Goal: Information Seeking & Learning: Learn about a topic

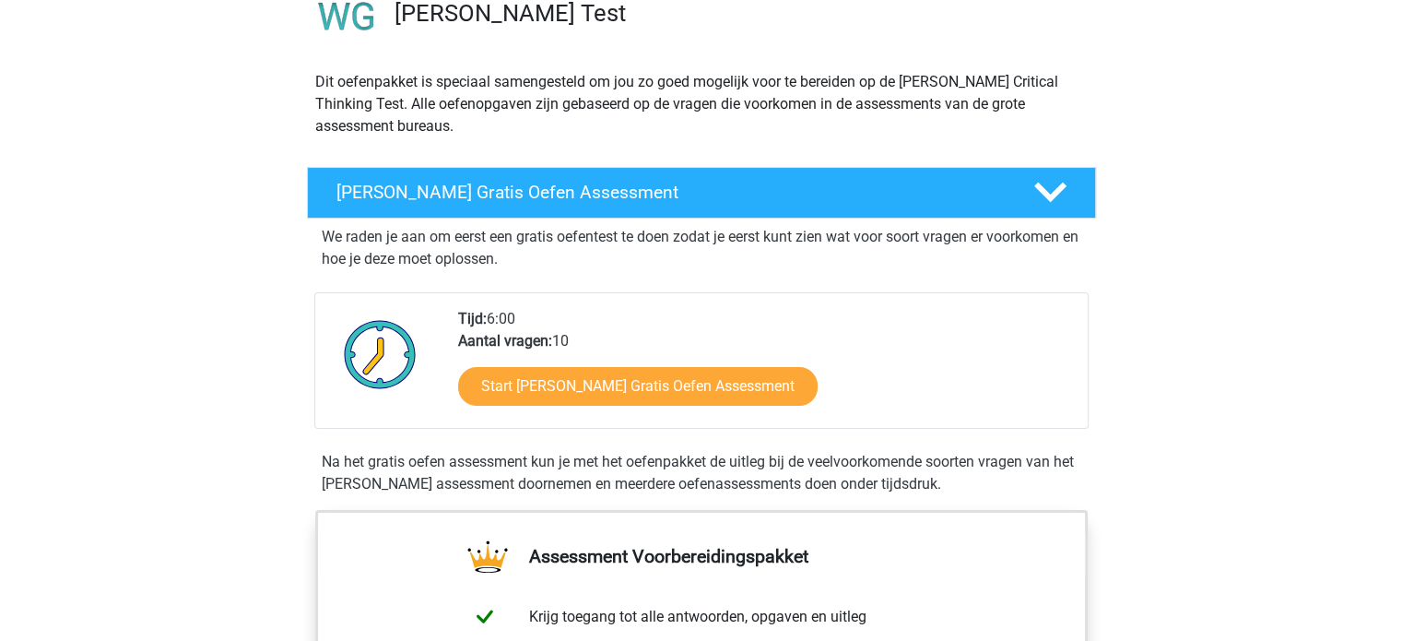
scroll to position [164, 0]
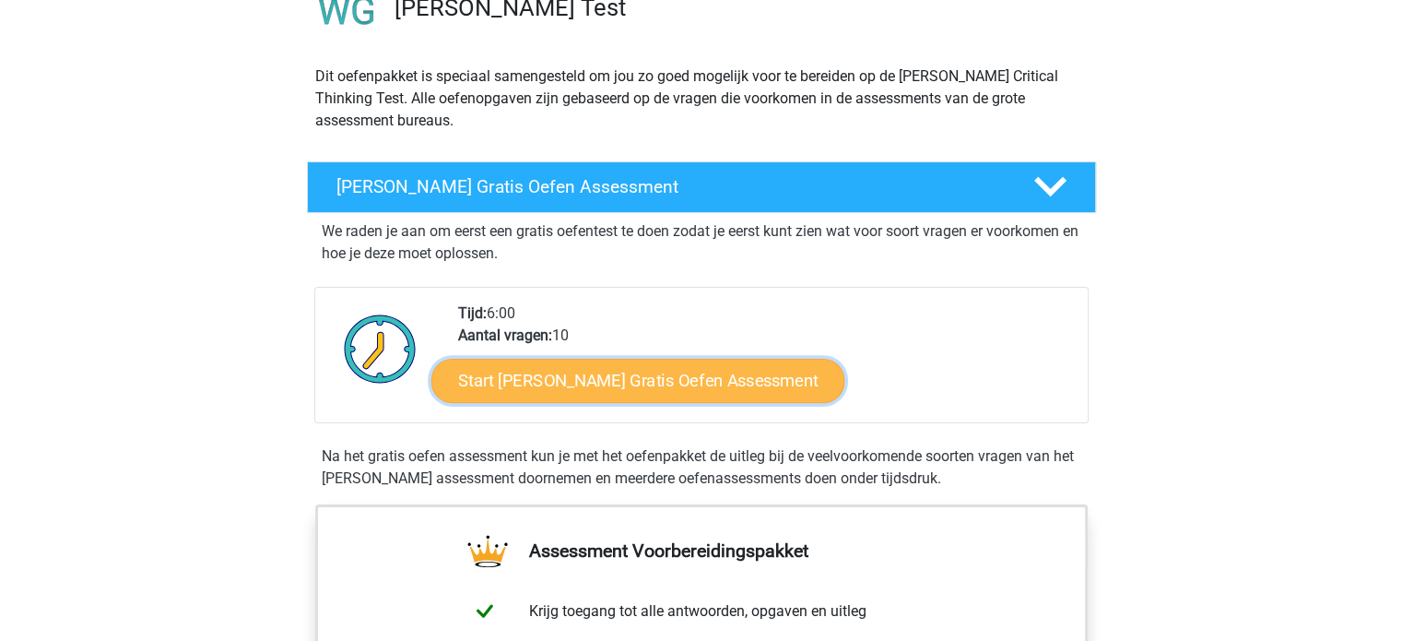
click at [512, 382] on link "Start Watson Glaser Gratis Oefen Assessment" at bounding box center [638, 381] width 414 height 44
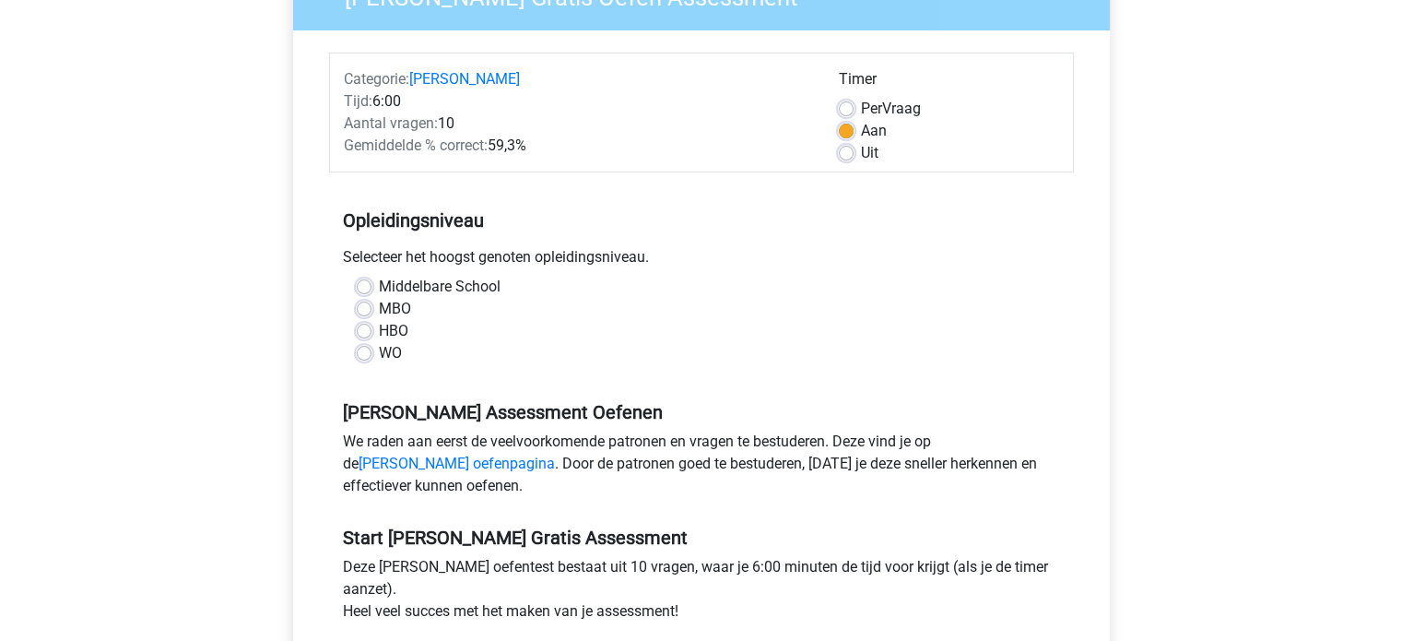
scroll to position [188, 0]
click at [453, 281] on label "Middelbare School" at bounding box center [440, 286] width 122 height 22
click at [371, 281] on input "Middelbare School" at bounding box center [364, 284] width 15 height 18
radio input "true"
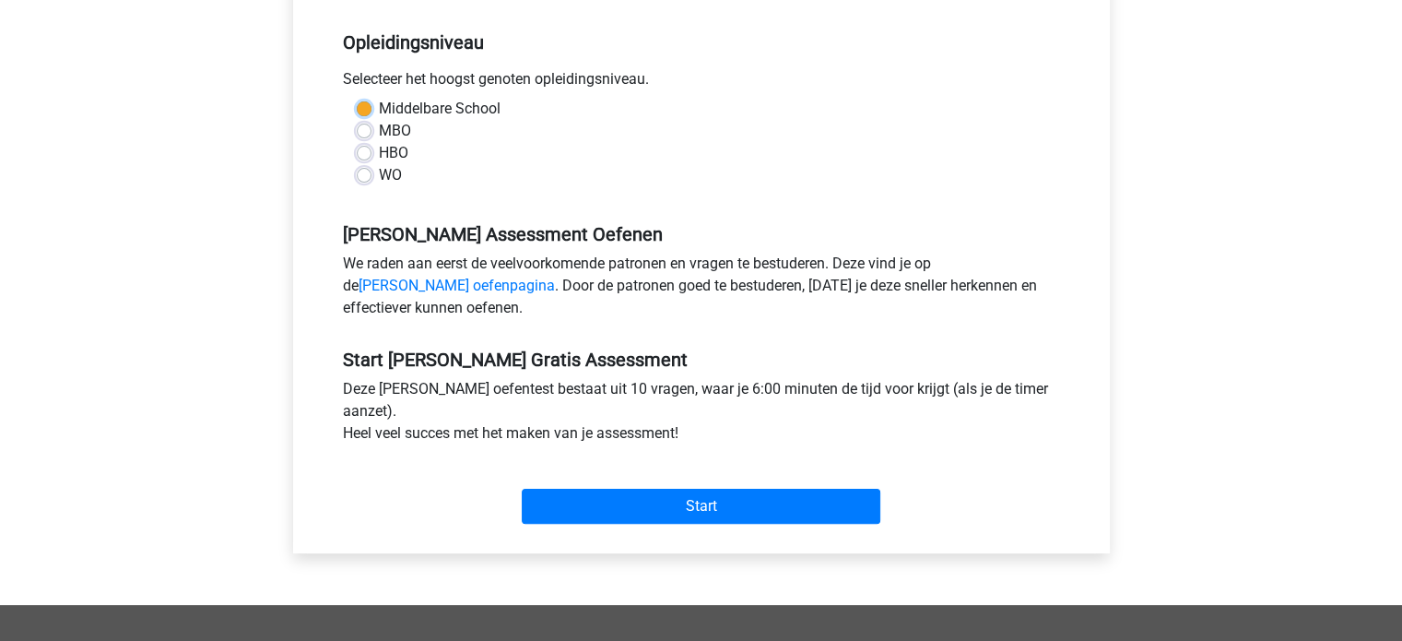
scroll to position [365, 0]
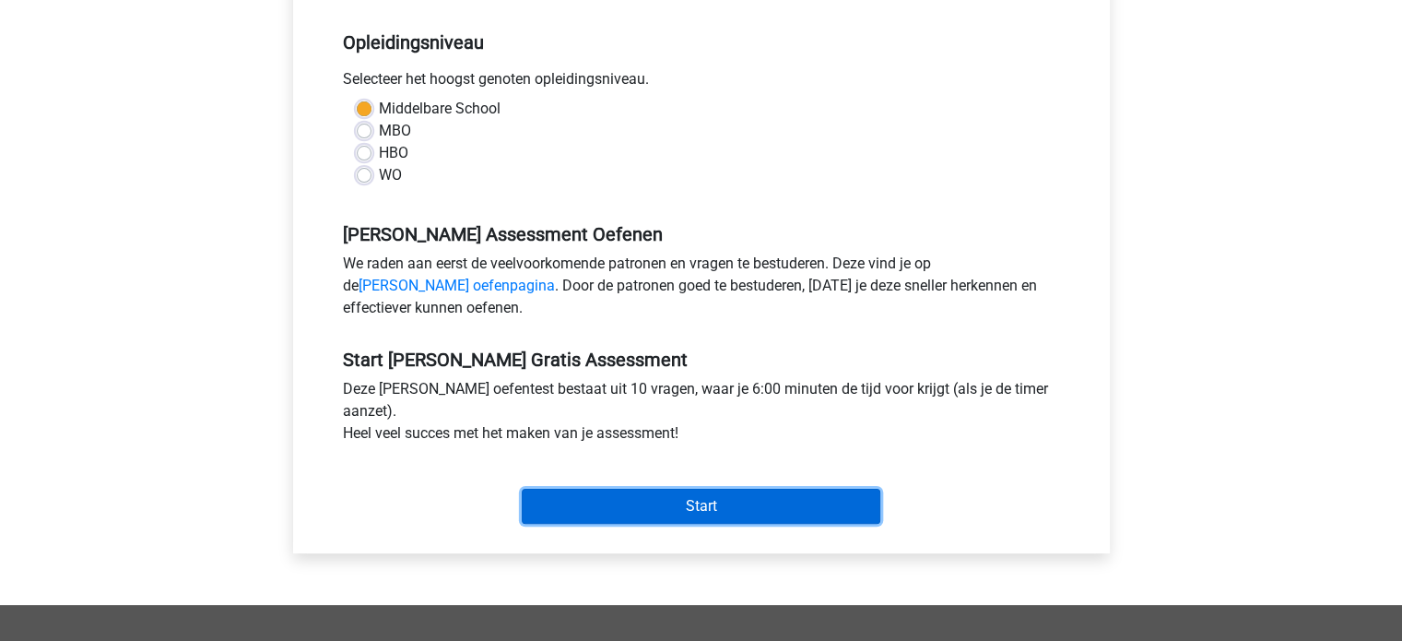
click at [556, 493] on input "Start" at bounding box center [701, 505] width 359 height 35
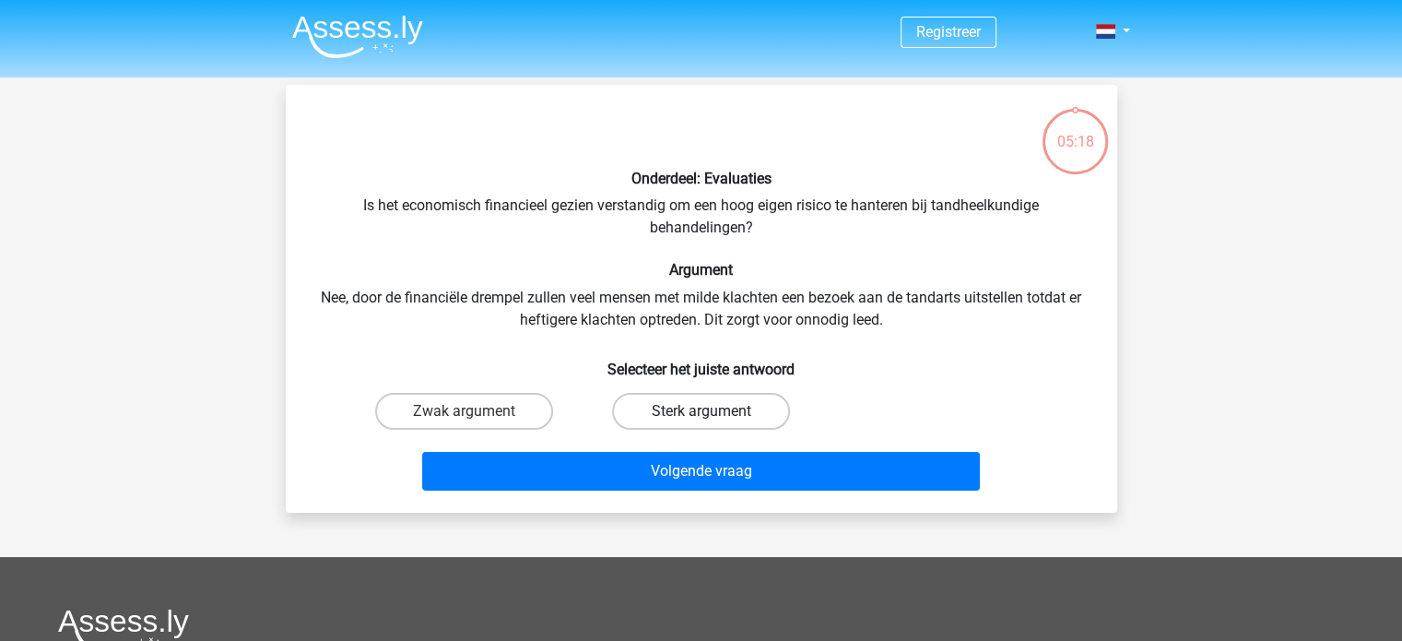
click at [673, 416] on label "Sterk argument" at bounding box center [701, 411] width 178 height 37
click at [700, 416] on input "Sterk argument" at bounding box center [706, 417] width 12 height 12
radio input "true"
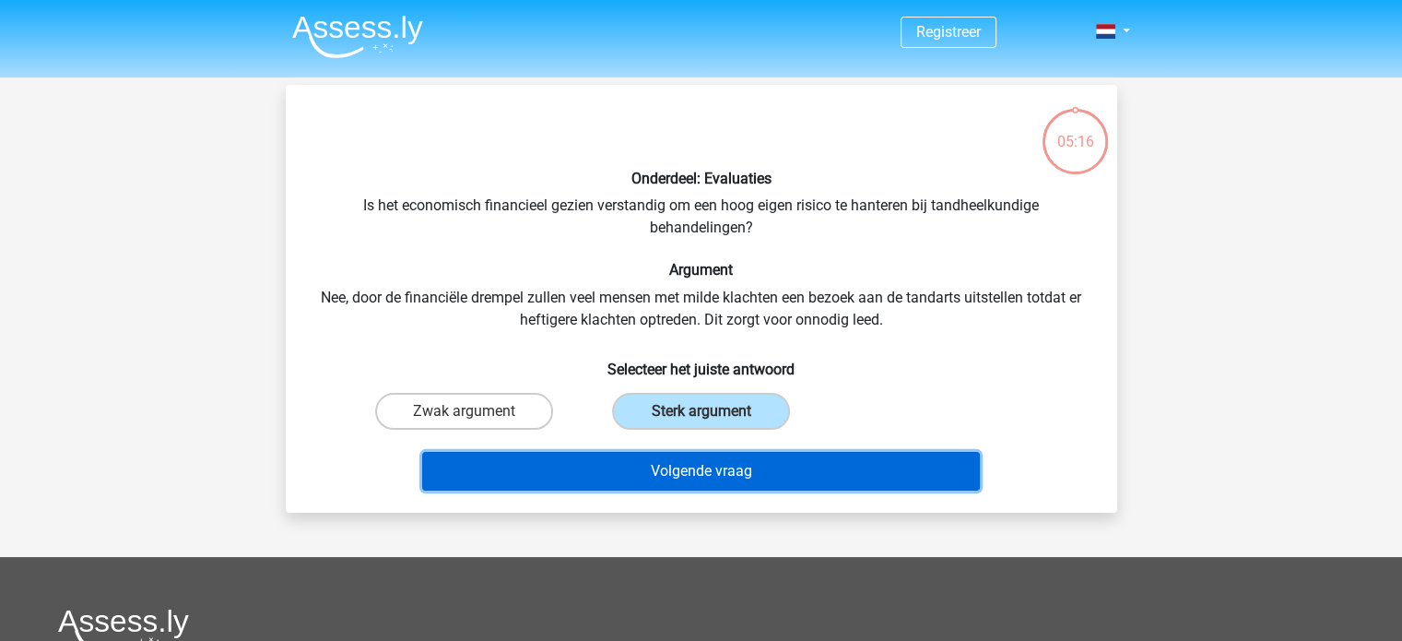
click at [656, 482] on button "Volgende vraag" at bounding box center [701, 471] width 558 height 39
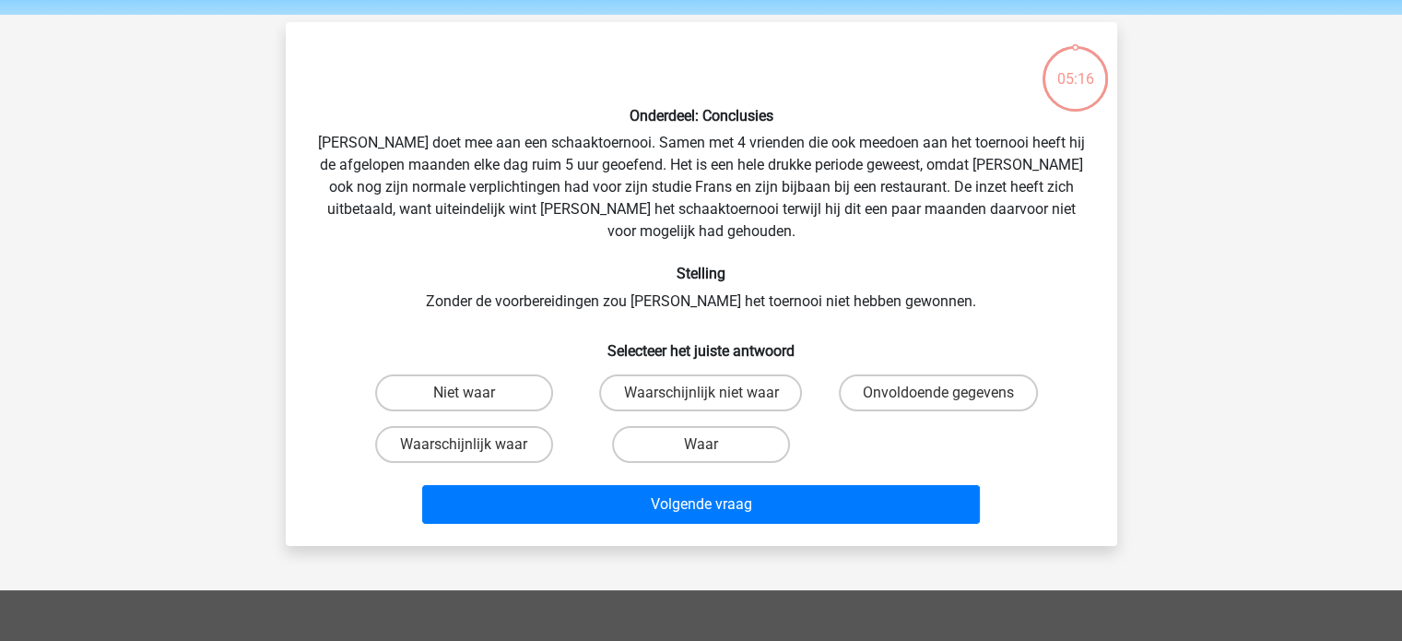
scroll to position [85, 0]
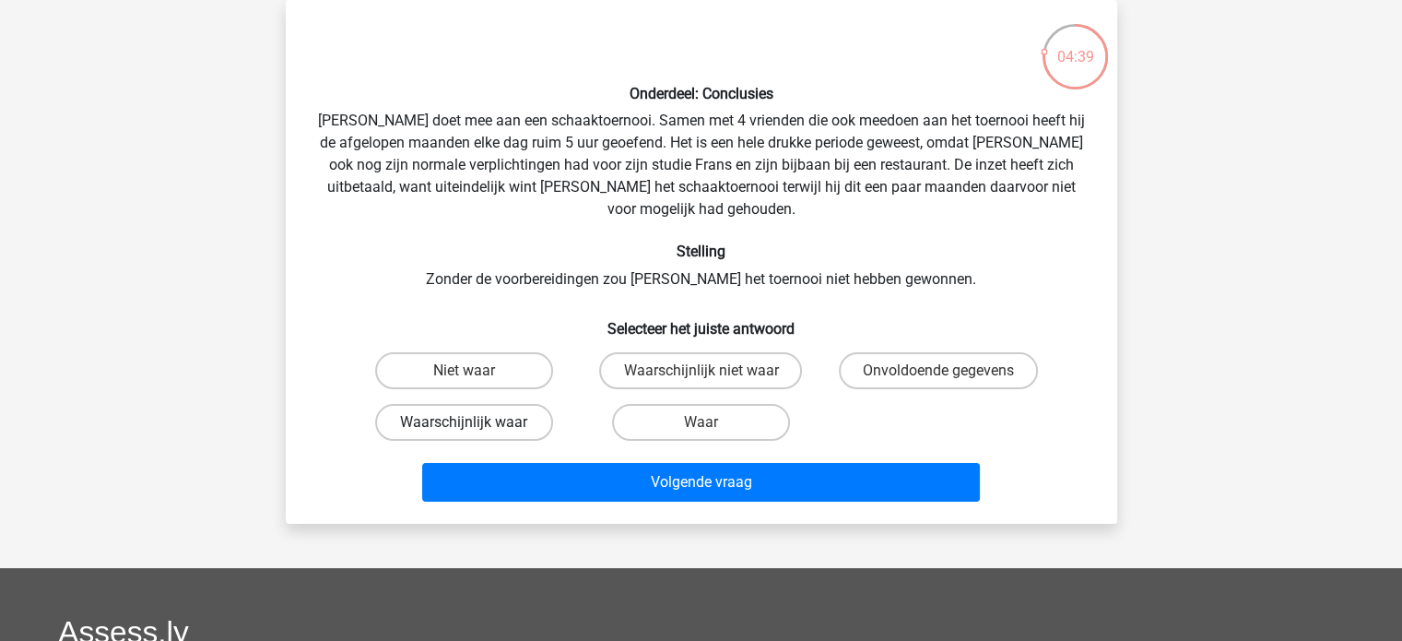
click at [457, 404] on label "Waarschijnlijk waar" at bounding box center [464, 422] width 178 height 37
click at [464, 422] on input "Waarschijnlijk waar" at bounding box center [470, 428] width 12 height 12
radio input "true"
click at [865, 357] on label "Onvoldoende gegevens" at bounding box center [938, 370] width 199 height 37
click at [938, 370] on input "Onvoldoende gegevens" at bounding box center [944, 376] width 12 height 12
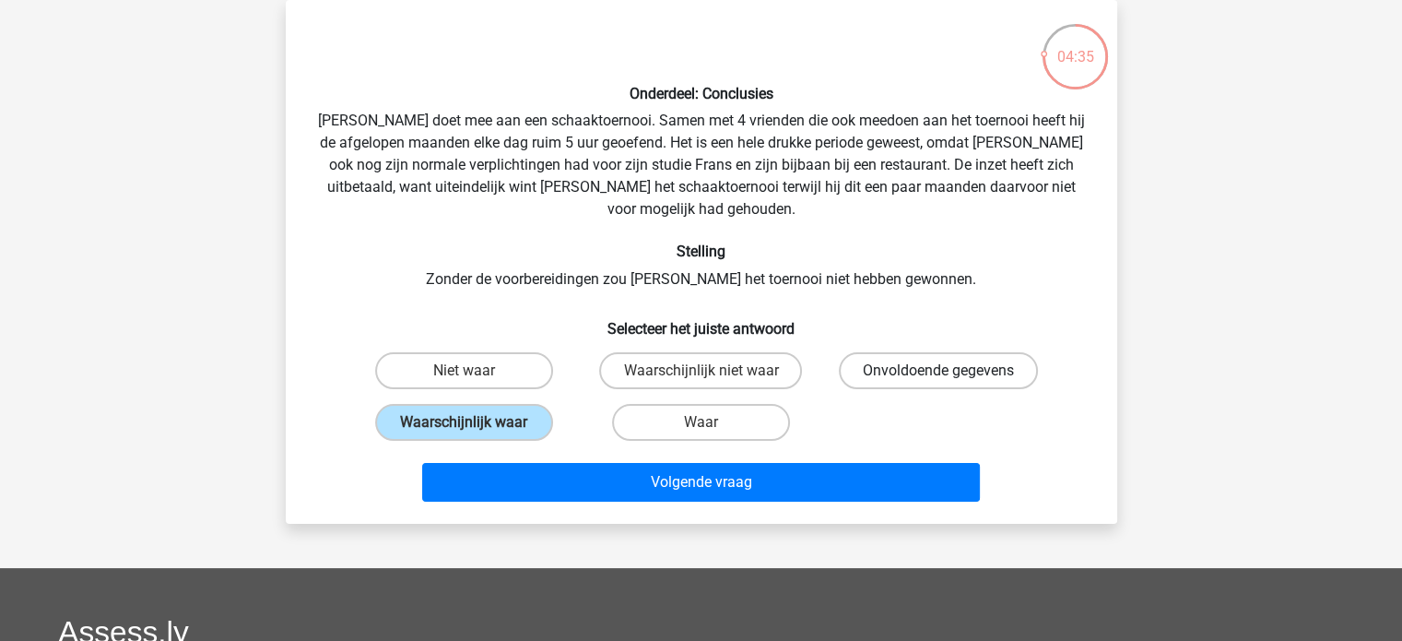
radio input "true"
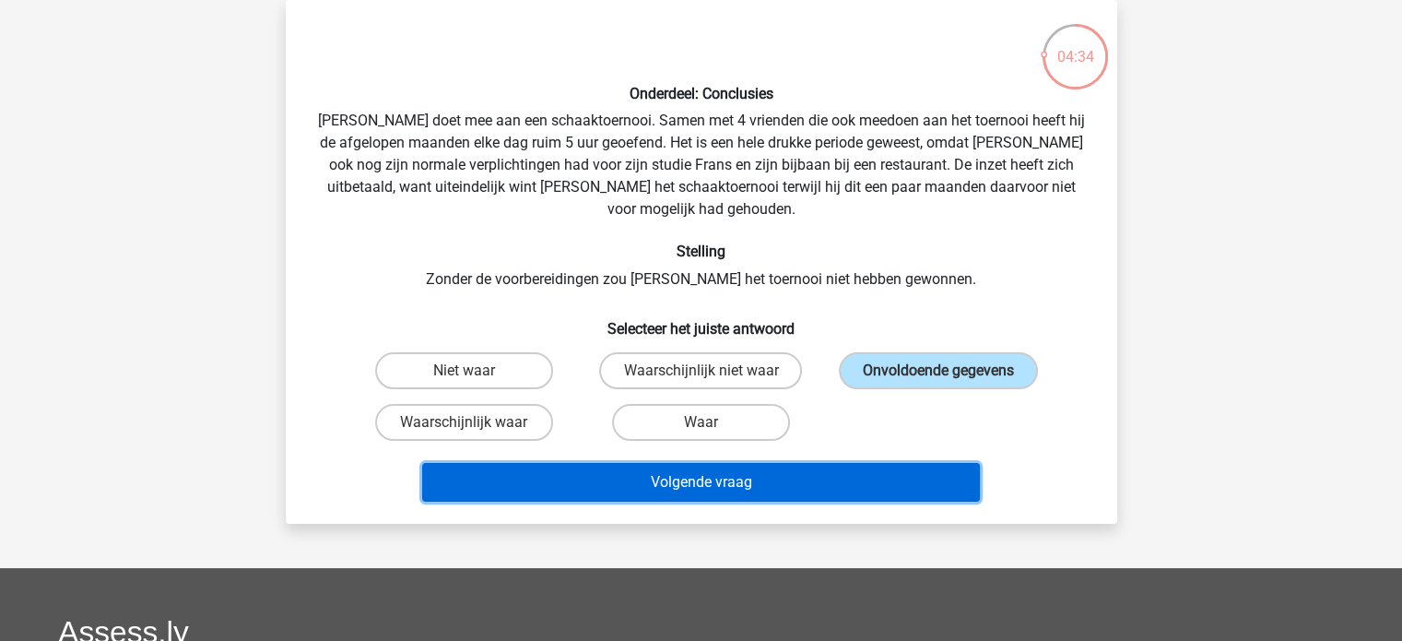
click at [741, 463] on button "Volgende vraag" at bounding box center [701, 482] width 558 height 39
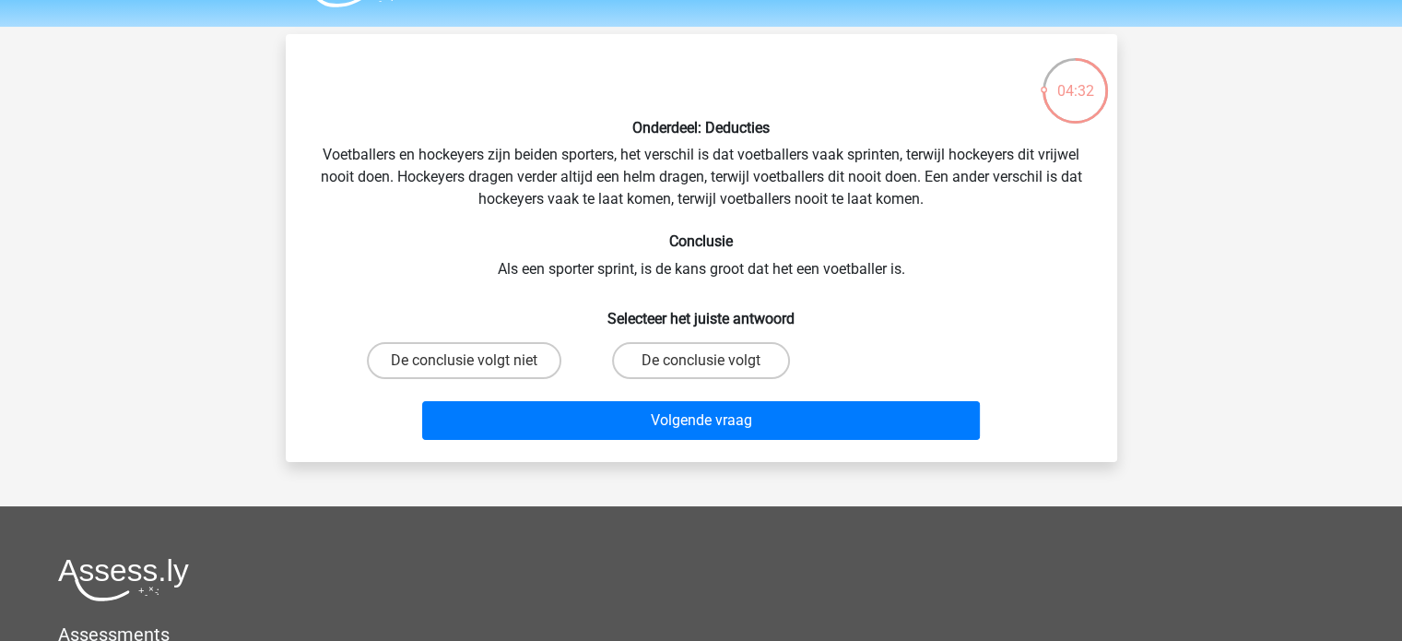
scroll to position [48, 0]
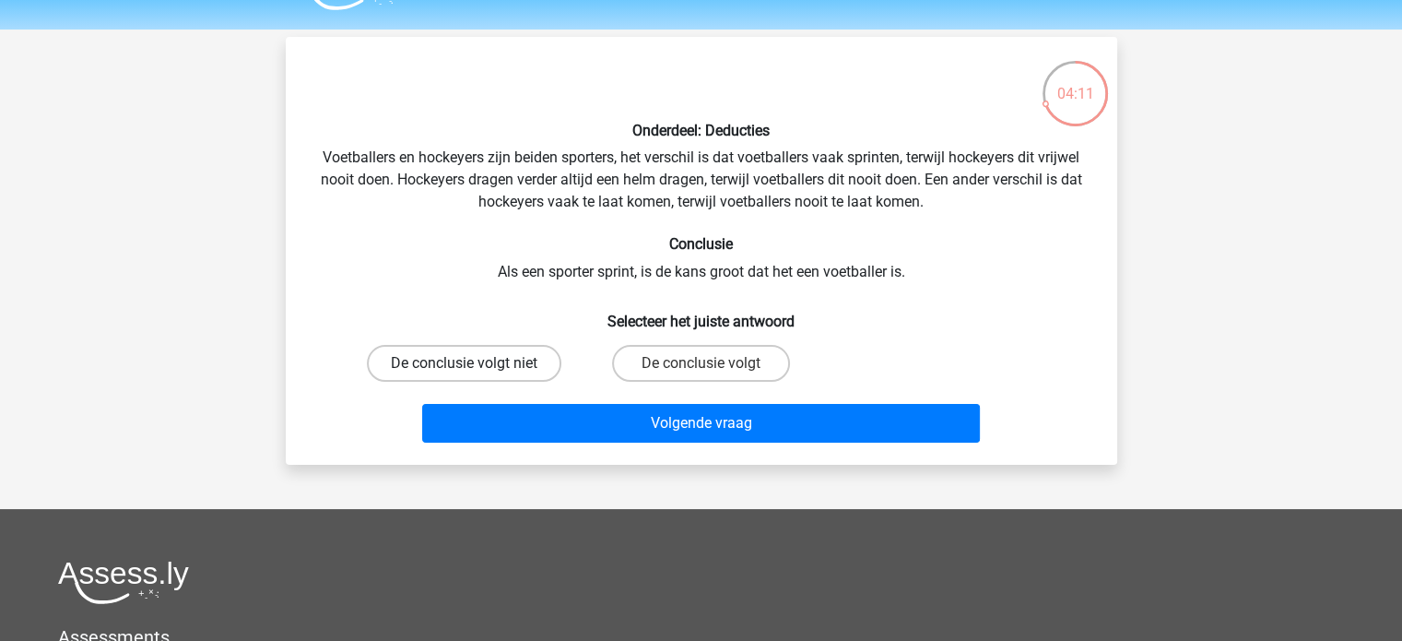
click at [483, 368] on label "De conclusie volgt niet" at bounding box center [464, 363] width 194 height 37
click at [476, 368] on input "De conclusie volgt niet" at bounding box center [470, 369] width 12 height 12
radio input "true"
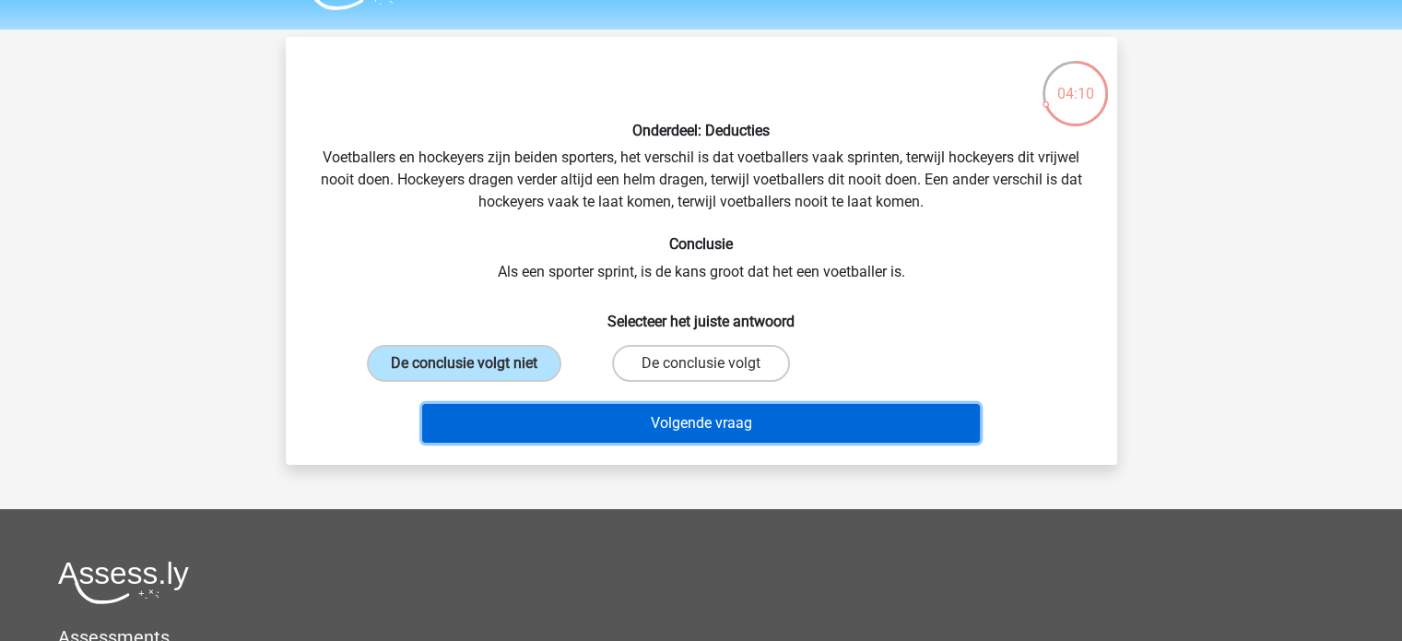
click at [536, 436] on button "Volgende vraag" at bounding box center [701, 423] width 558 height 39
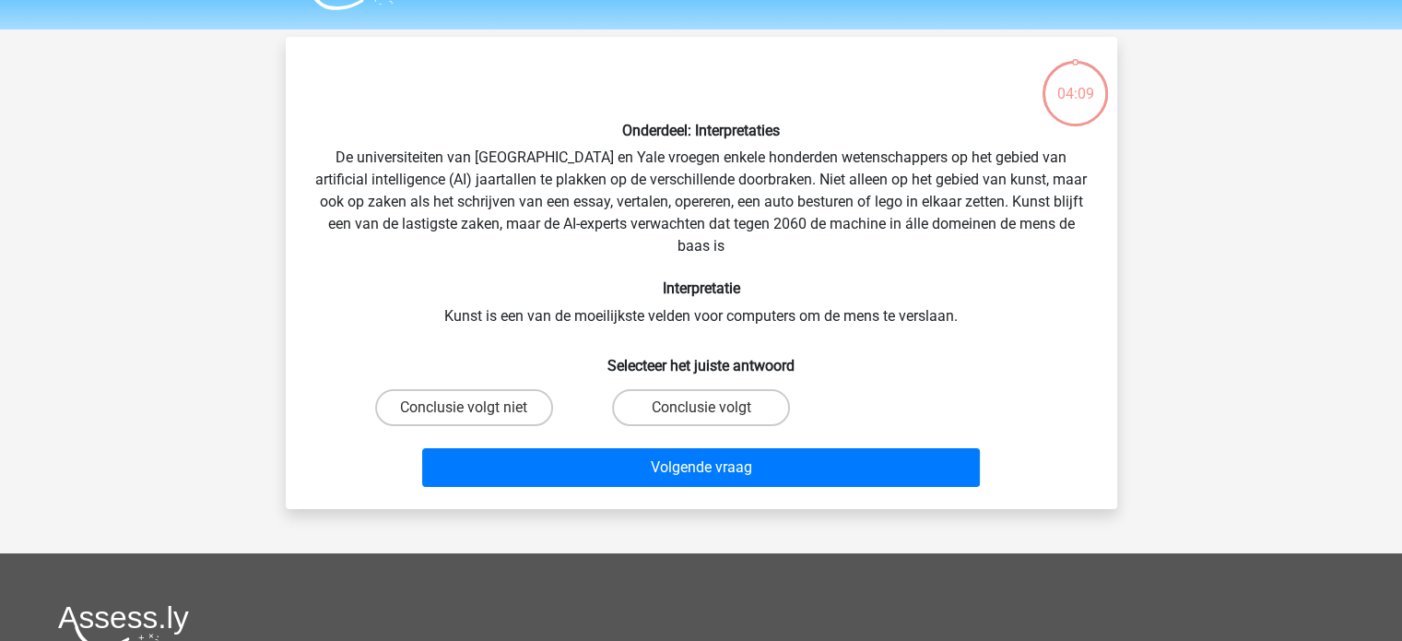
scroll to position [85, 0]
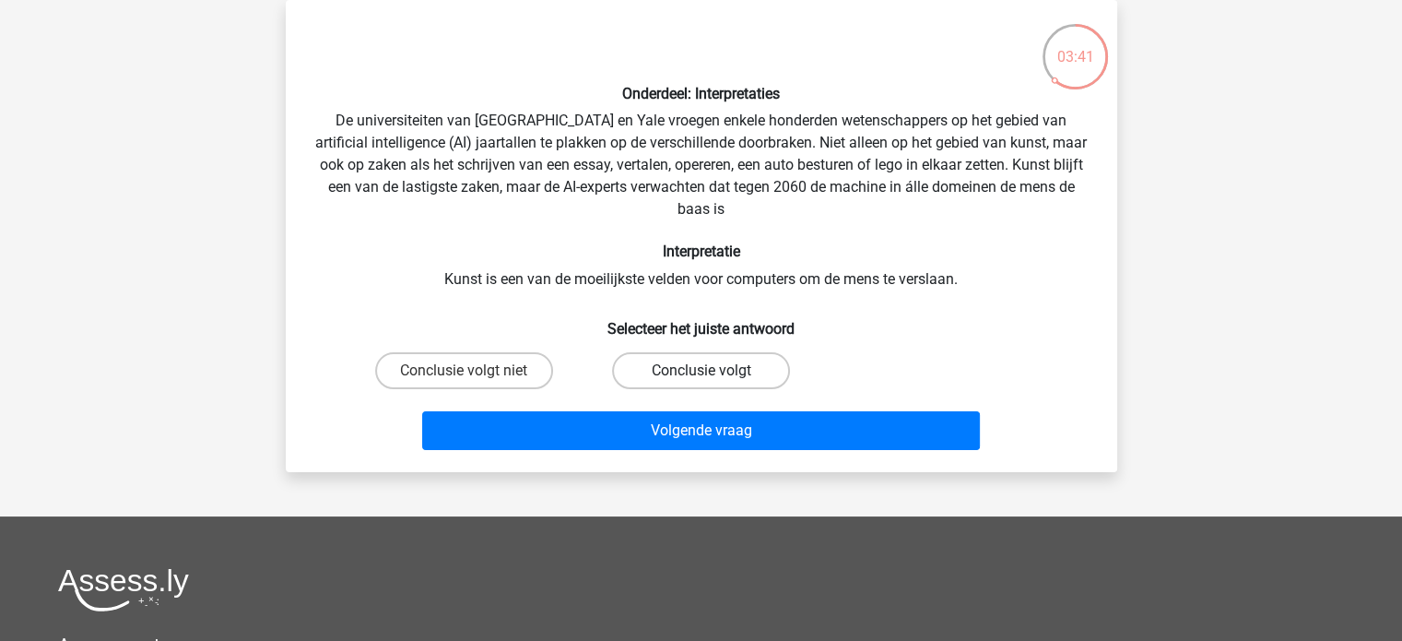
click at [740, 361] on label "Conclusie volgt" at bounding box center [701, 370] width 178 height 37
click at [712, 370] on input "Conclusie volgt" at bounding box center [706, 376] width 12 height 12
radio input "true"
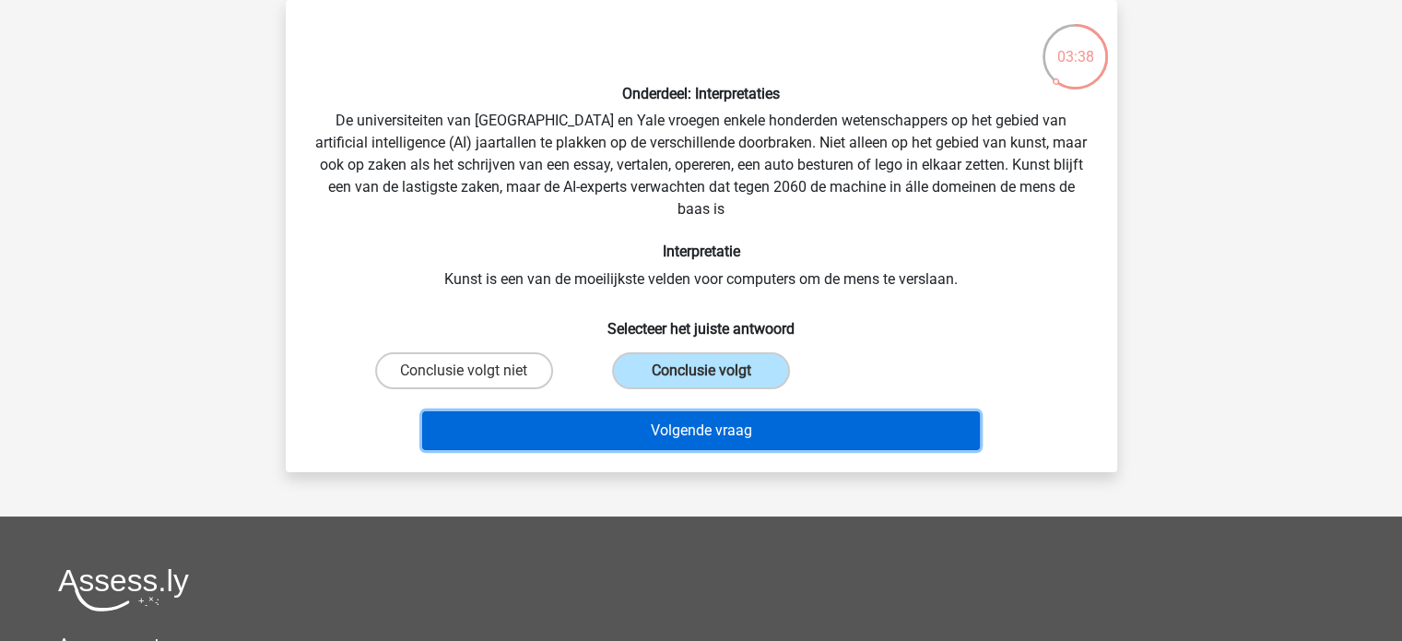
click at [728, 439] on button "Volgende vraag" at bounding box center [701, 430] width 558 height 39
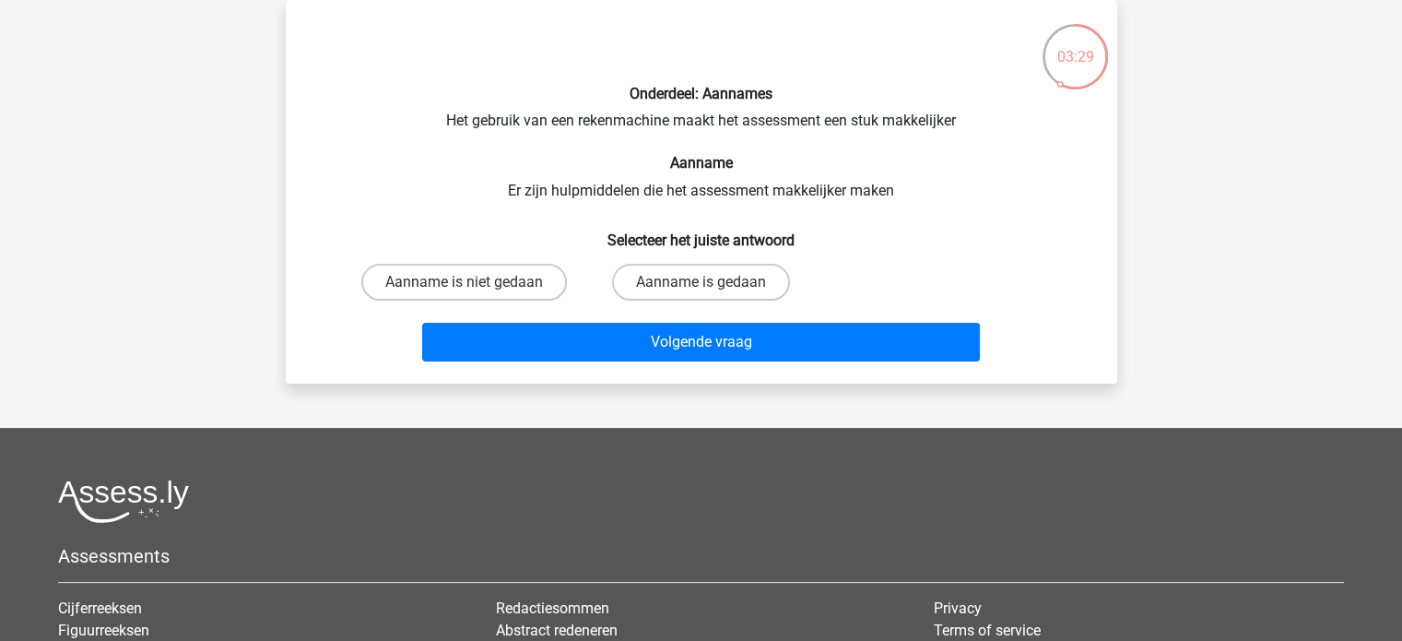
click at [763, 123] on div "Onderdeel: Aannames Het gebruik van een rekenmachine maakt het assessment een s…" at bounding box center [701, 192] width 817 height 354
copy div "assessment"
click at [366, 178] on div "Onderdeel: Aannames Het gebruik van een rekenmachine maakt het assessment een s…" at bounding box center [701, 192] width 817 height 354
click at [697, 295] on label "Aanname is gedaan" at bounding box center [701, 282] width 178 height 37
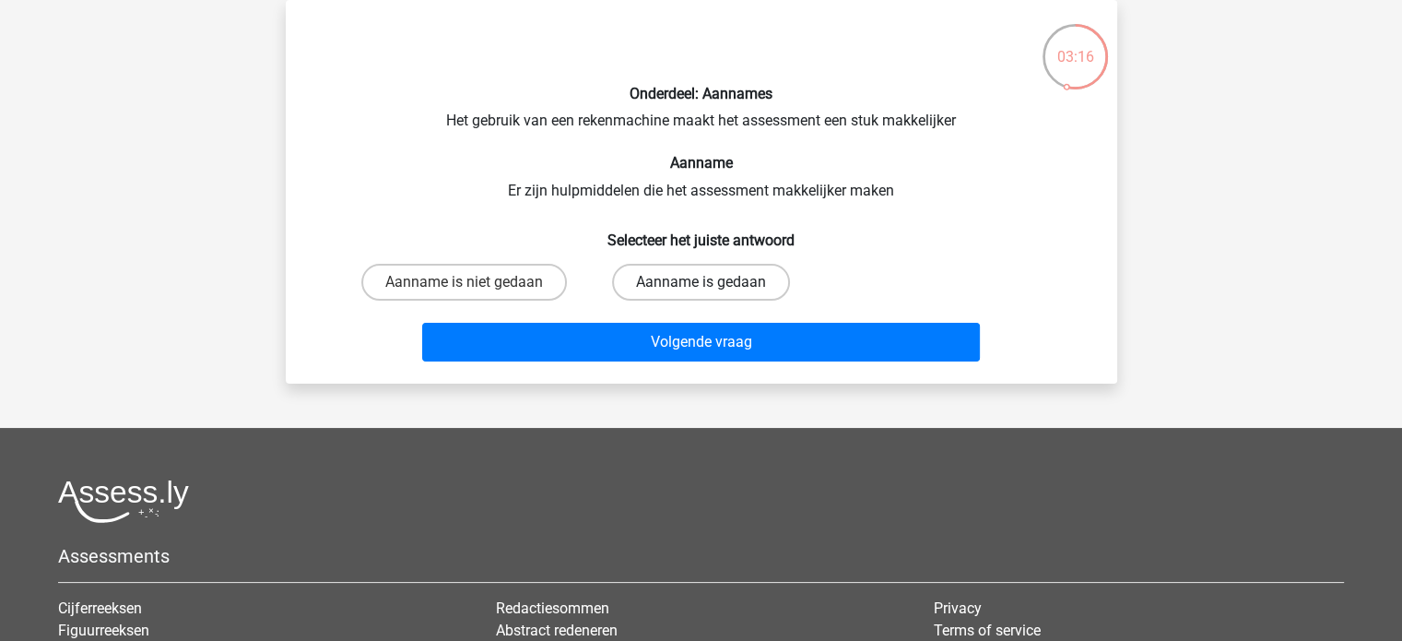
click at [700, 294] on input "Aanname is gedaan" at bounding box center [706, 288] width 12 height 12
radio input "true"
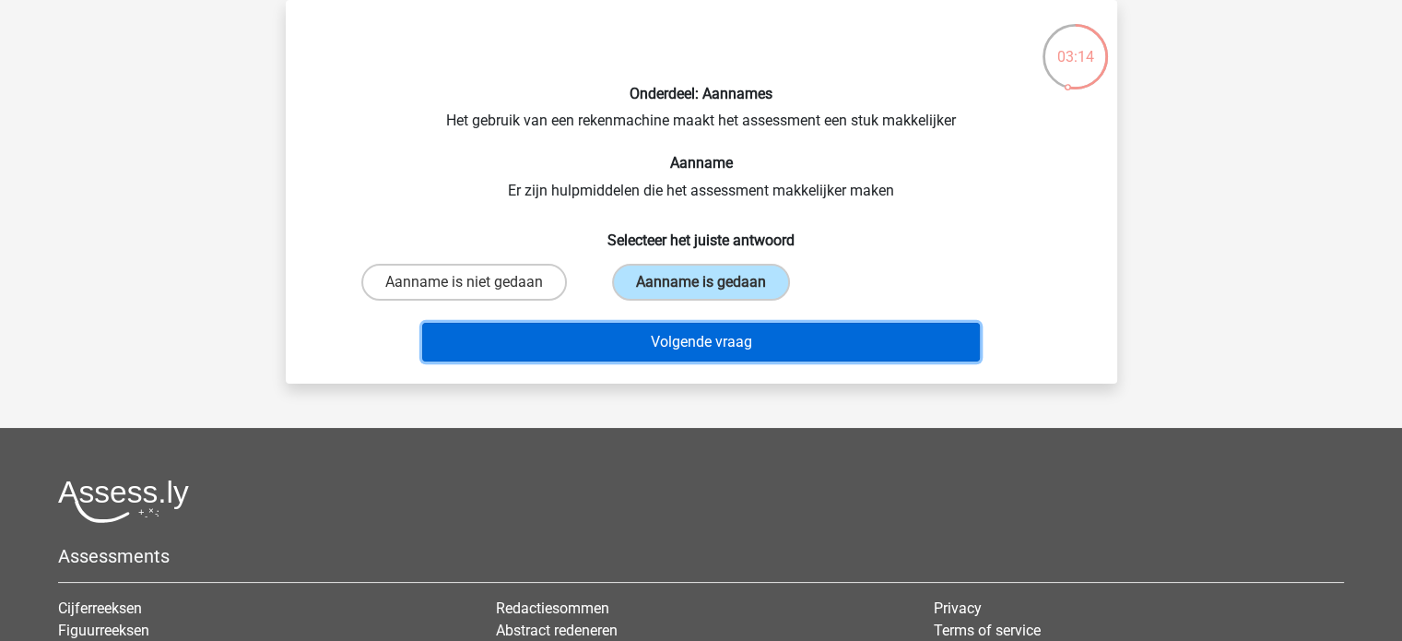
click at [677, 344] on button "Volgende vraag" at bounding box center [701, 342] width 558 height 39
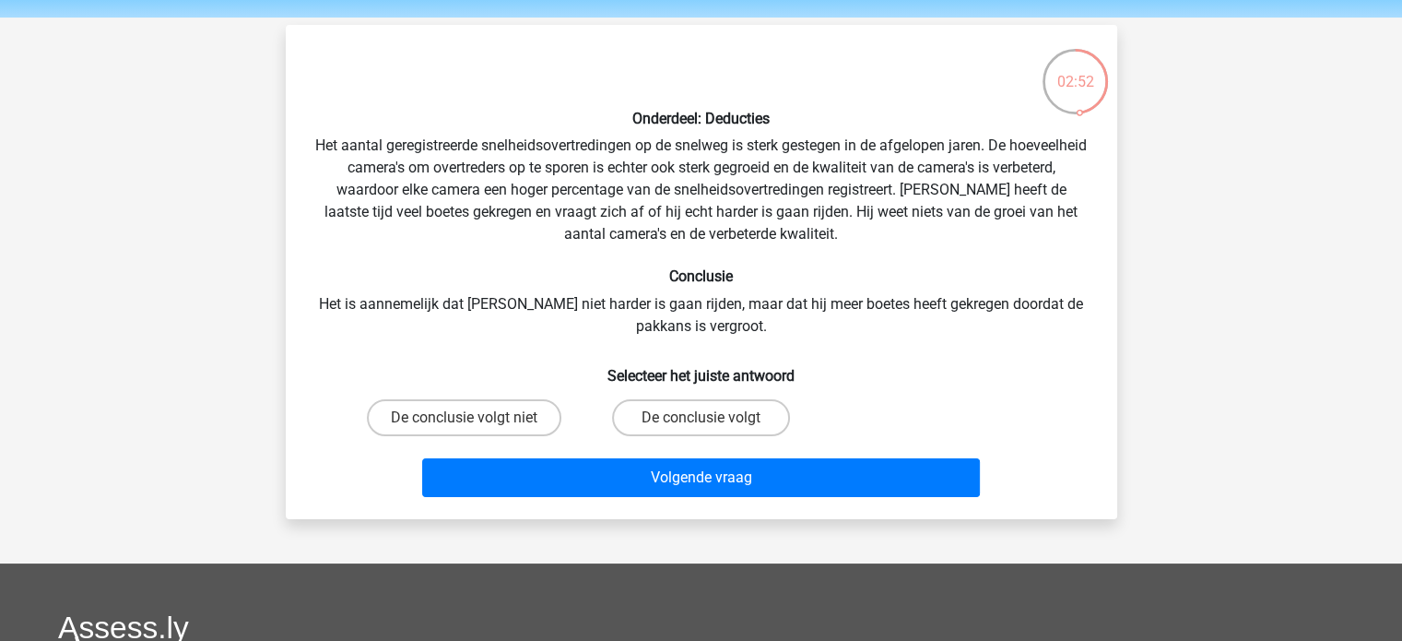
scroll to position [62, 0]
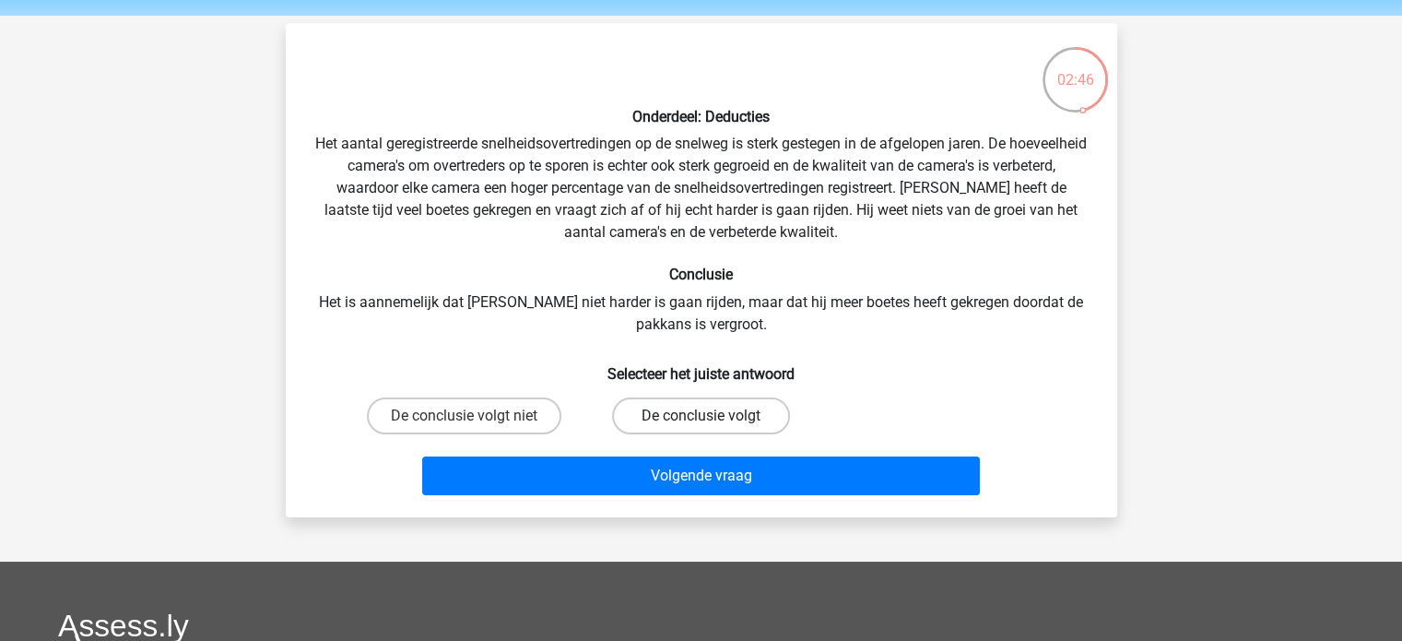
click at [672, 421] on label "De conclusie volgt" at bounding box center [701, 415] width 178 height 37
click at [700, 421] on input "De conclusie volgt" at bounding box center [706, 422] width 12 height 12
radio input "true"
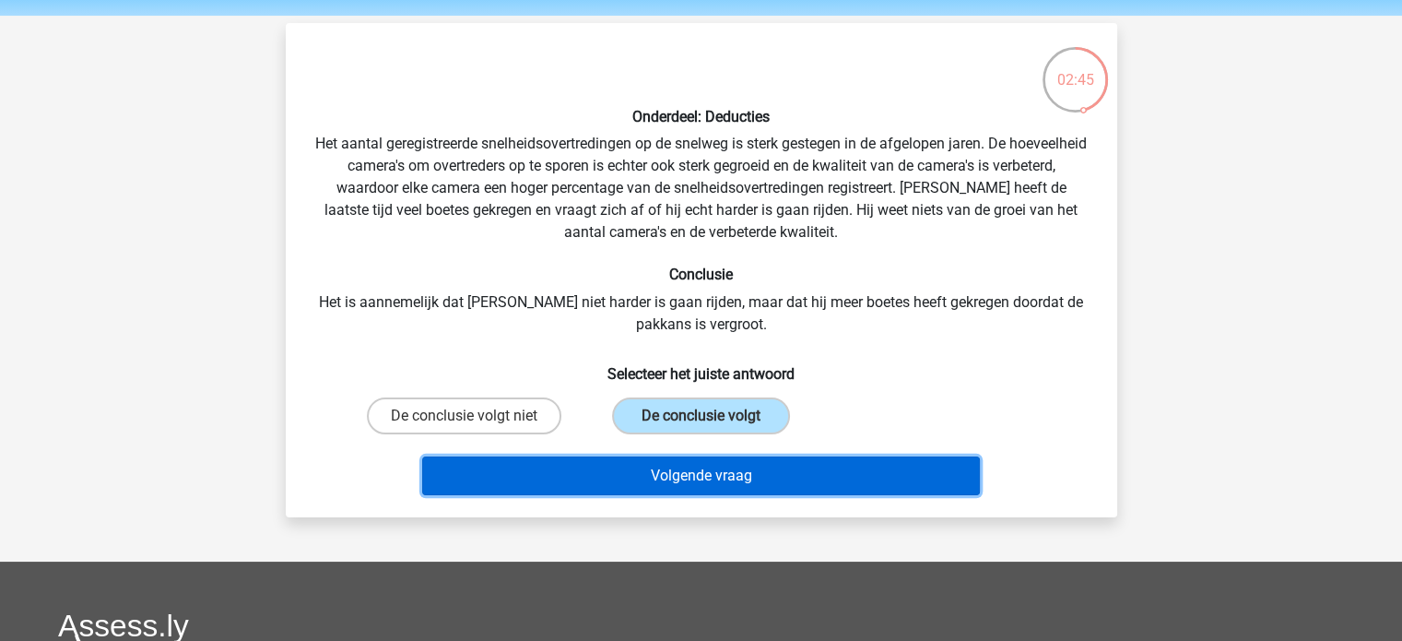
click at [636, 471] on button "Volgende vraag" at bounding box center [701, 475] width 558 height 39
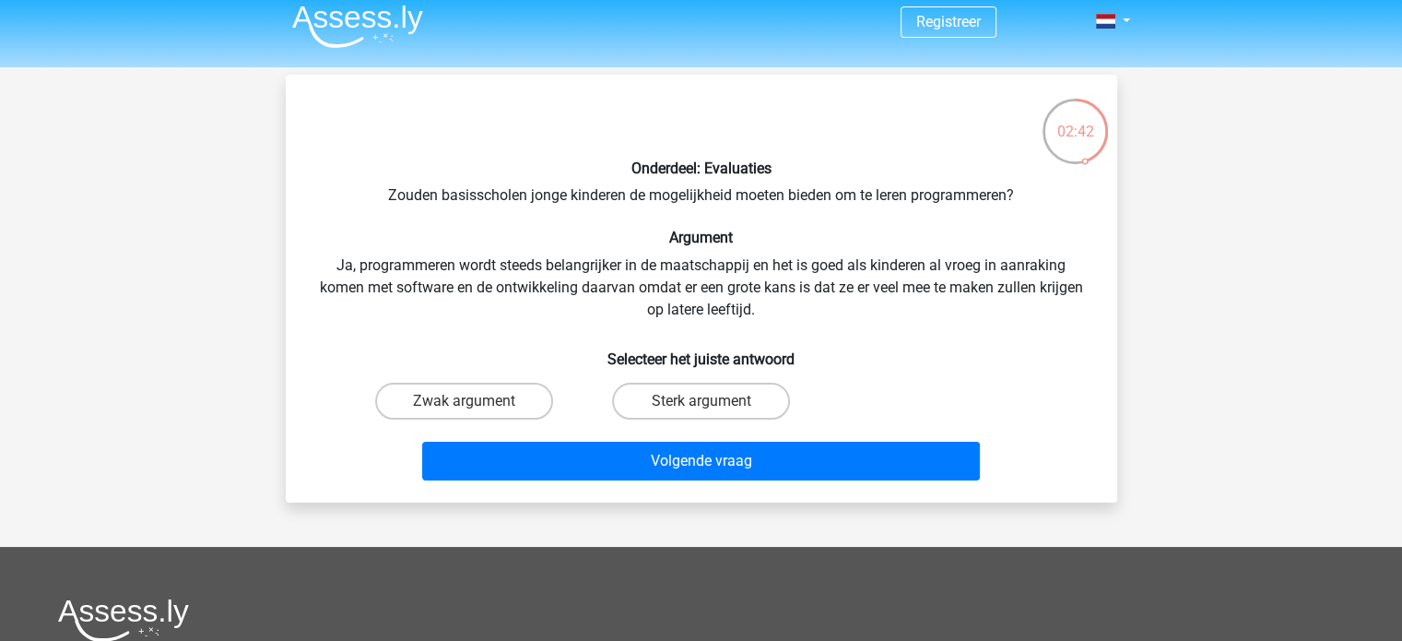
scroll to position [5, 0]
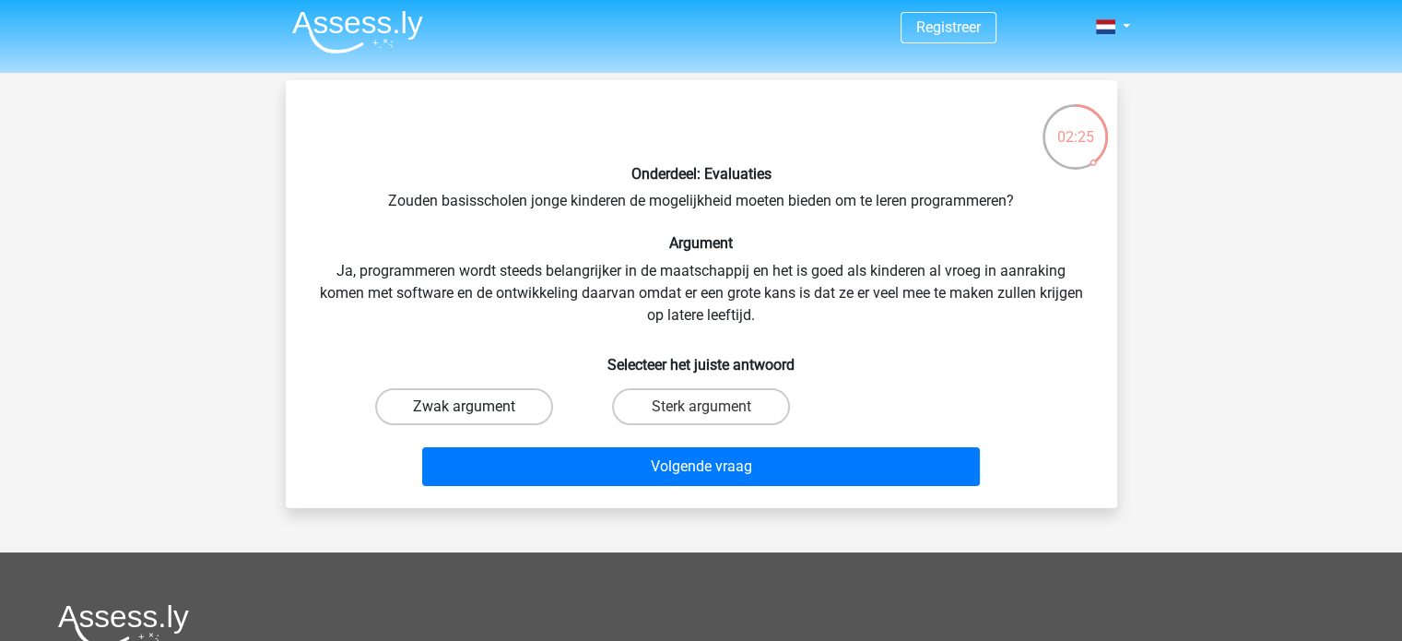
click at [491, 394] on label "Zwak argument" at bounding box center [464, 406] width 178 height 37
click at [476, 406] on input "Zwak argument" at bounding box center [470, 412] width 12 height 12
radio input "true"
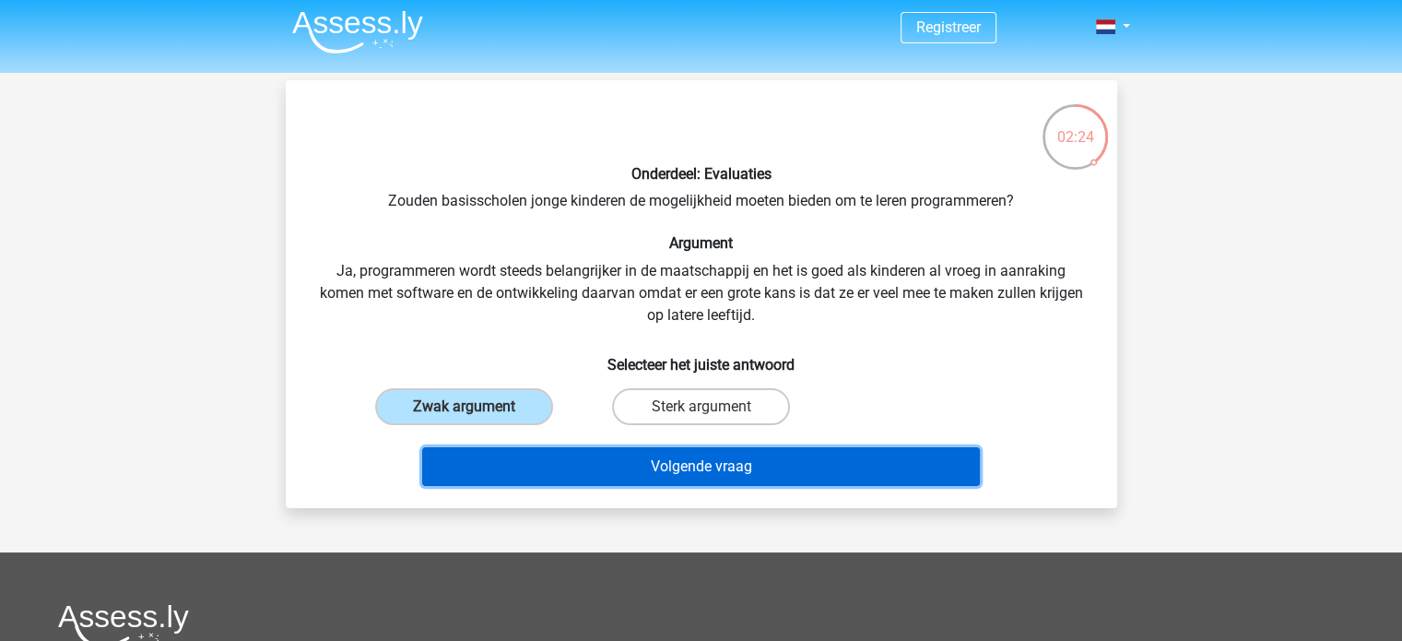
click at [575, 467] on button "Volgende vraag" at bounding box center [701, 466] width 558 height 39
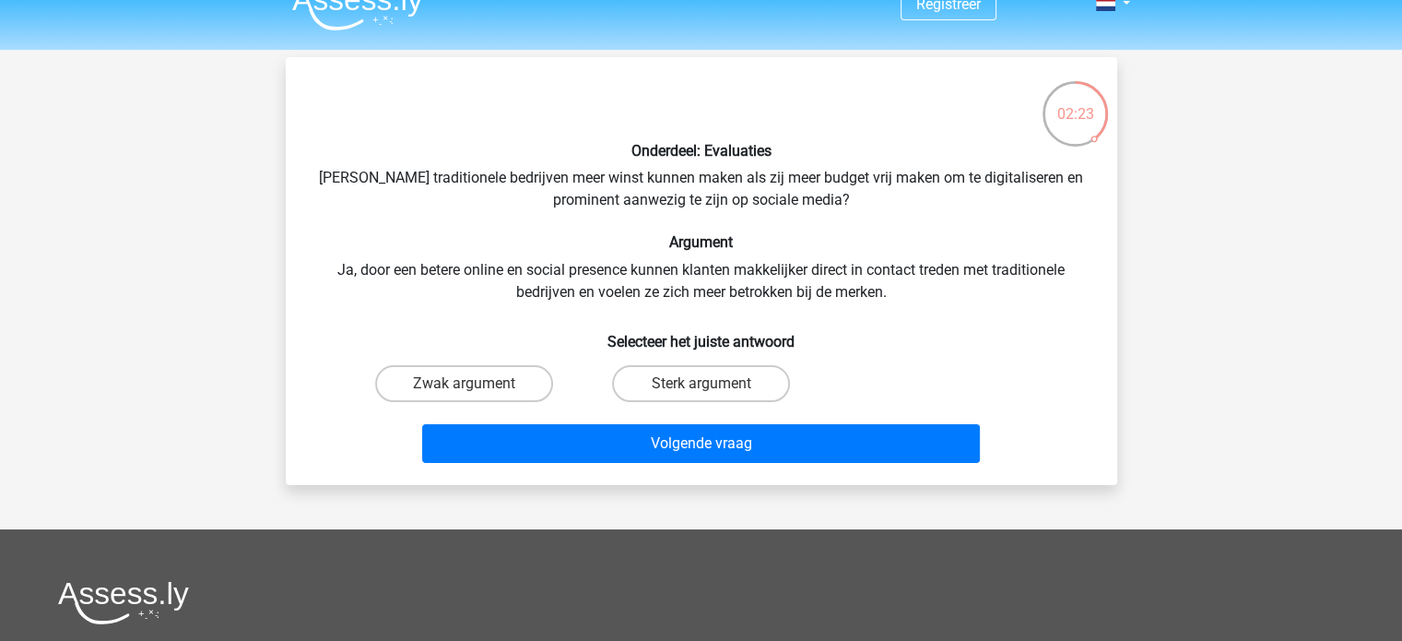
scroll to position [20, 0]
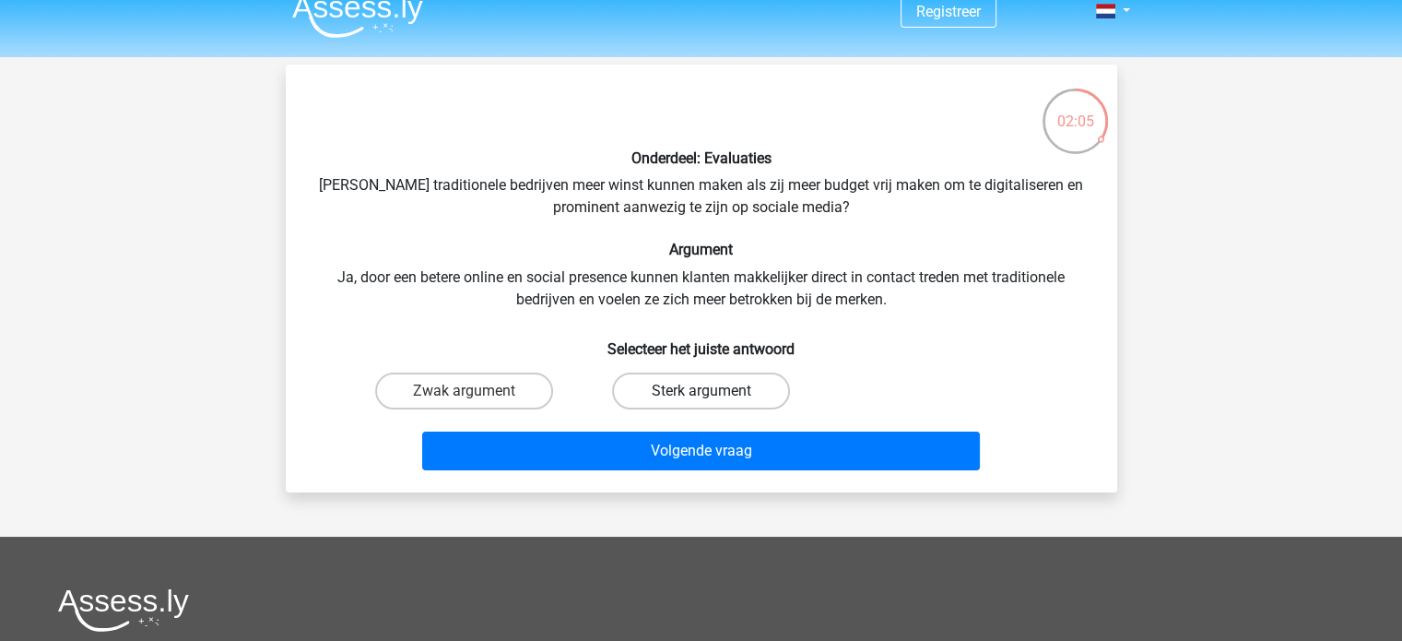
click at [724, 400] on label "Sterk argument" at bounding box center [701, 390] width 178 height 37
click at [712, 400] on input "Sterk argument" at bounding box center [706, 397] width 12 height 12
radio input "true"
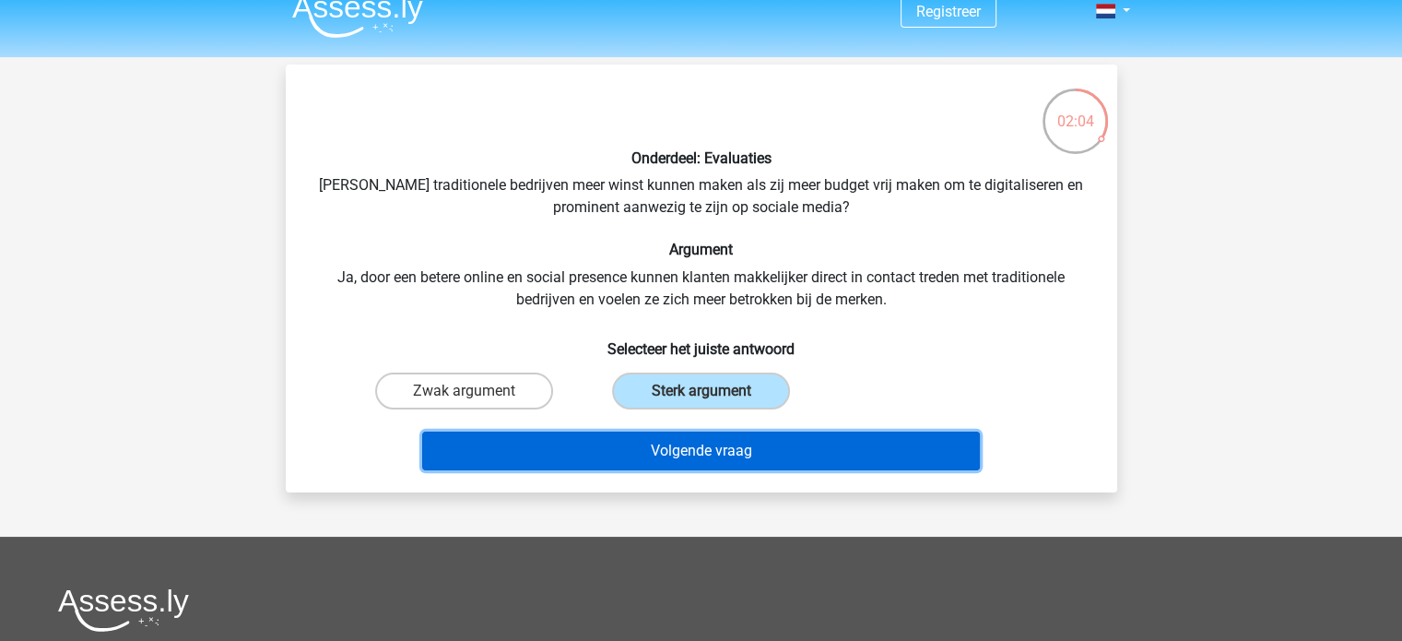
click at [705, 453] on button "Volgende vraag" at bounding box center [701, 450] width 558 height 39
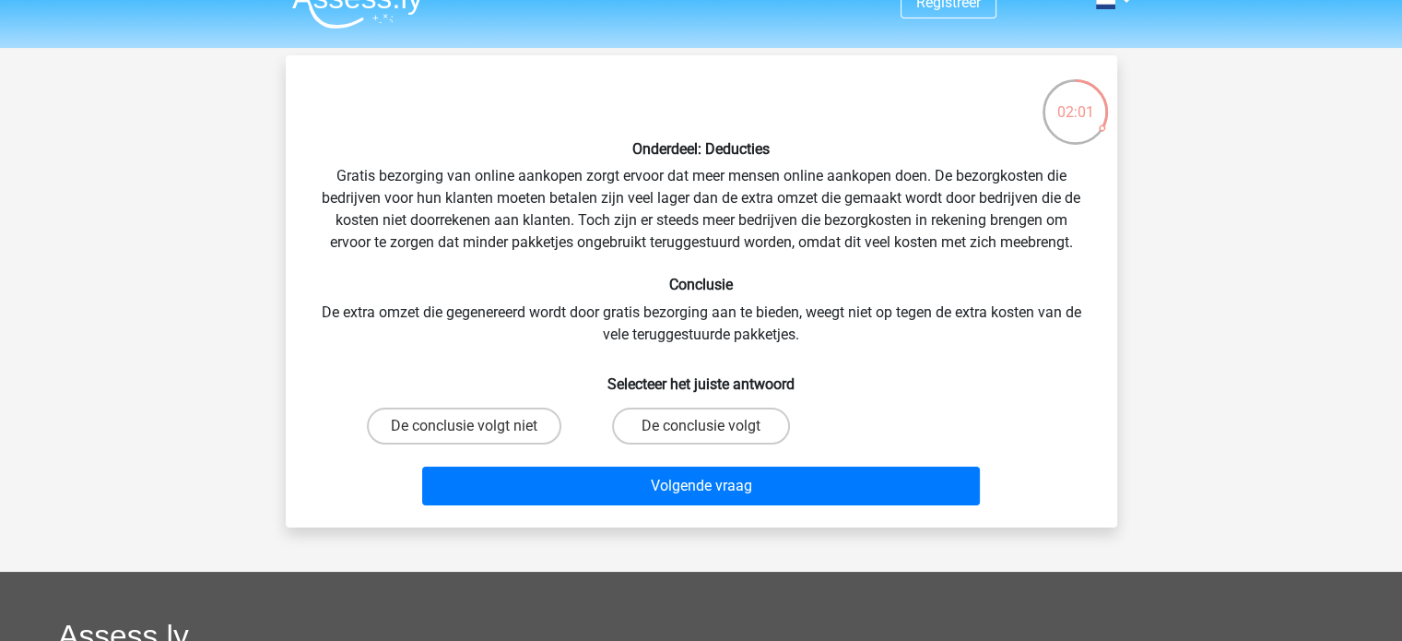
scroll to position [33, 0]
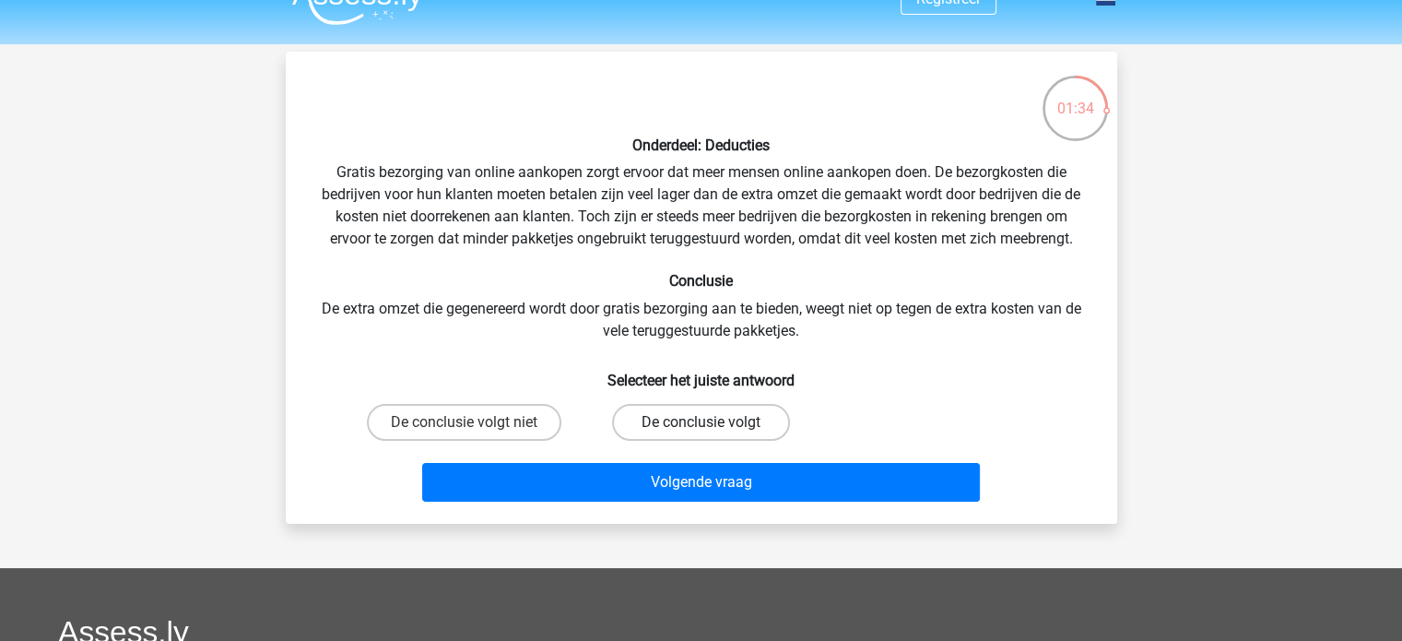
click at [653, 430] on label "De conclusie volgt" at bounding box center [701, 422] width 178 height 37
click at [700, 430] on input "De conclusie volgt" at bounding box center [706, 428] width 12 height 12
radio input "true"
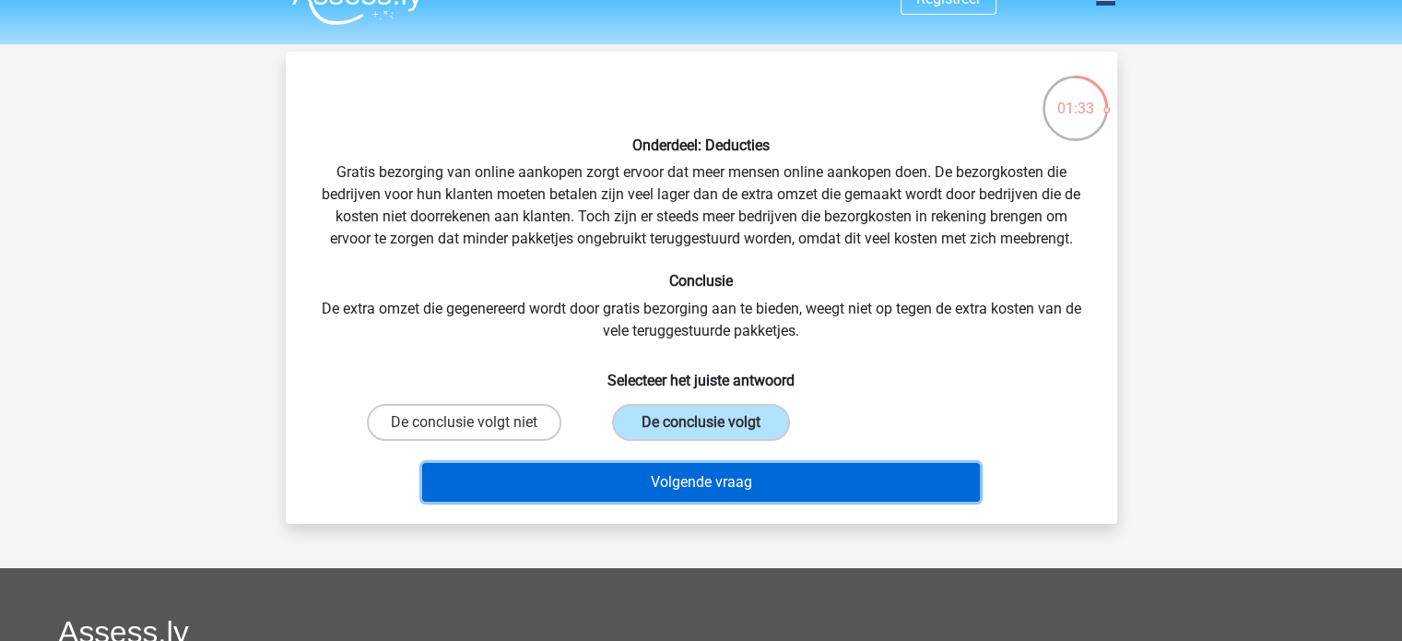
click at [619, 482] on button "Volgende vraag" at bounding box center [701, 482] width 558 height 39
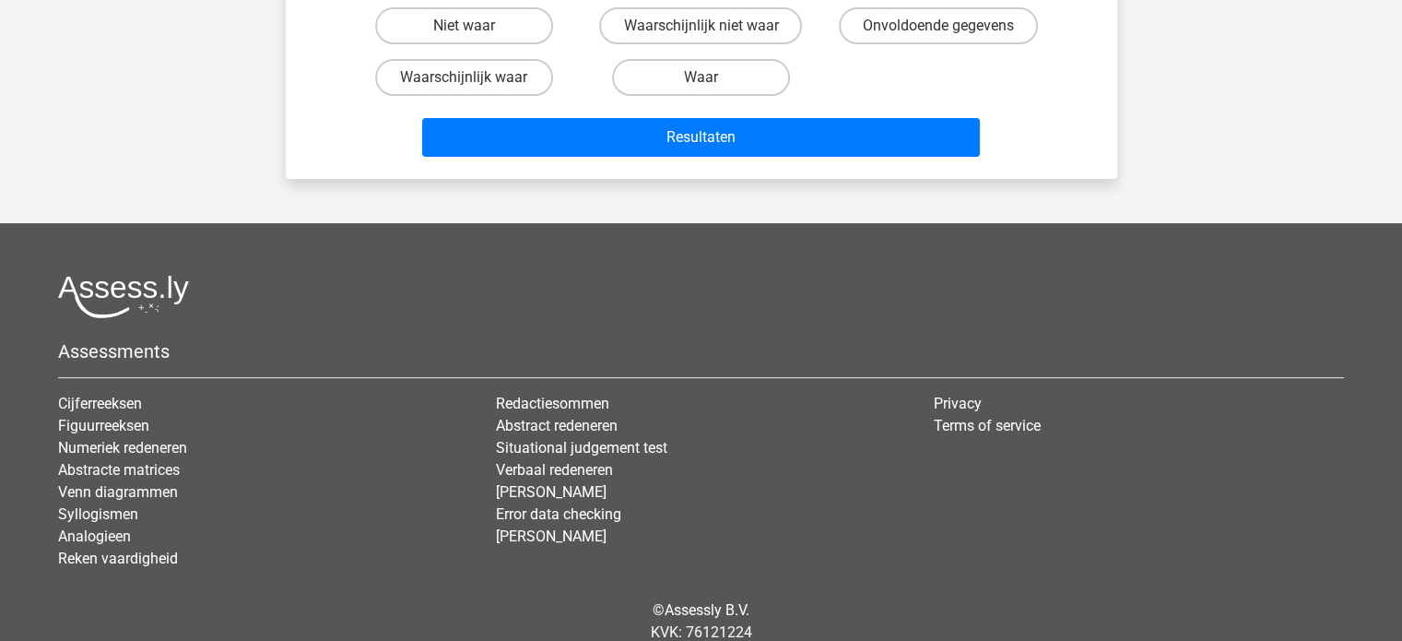
scroll to position [0, 0]
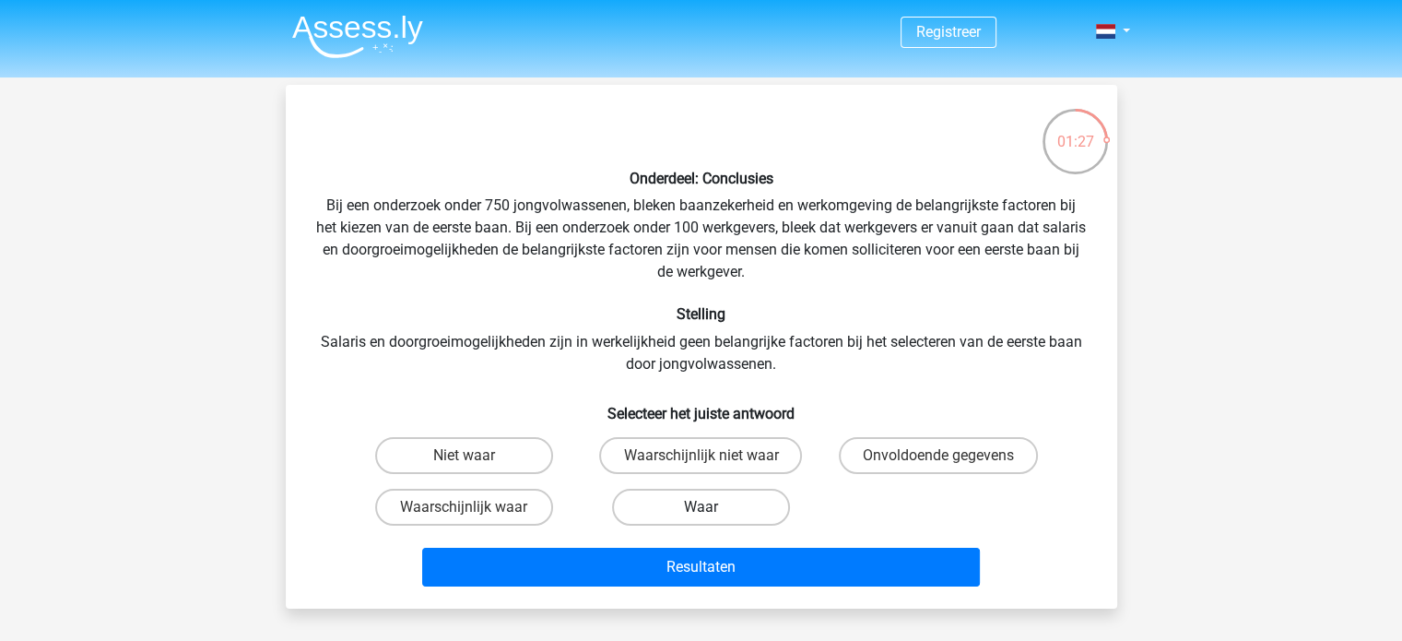
click at [735, 512] on label "Waar" at bounding box center [701, 506] width 178 height 37
click at [712, 512] on input "Waar" at bounding box center [706, 513] width 12 height 12
radio input "true"
click at [888, 464] on label "Onvoldoende gegevens" at bounding box center [938, 455] width 199 height 37
click at [938, 464] on input "Onvoldoende gegevens" at bounding box center [944, 461] width 12 height 12
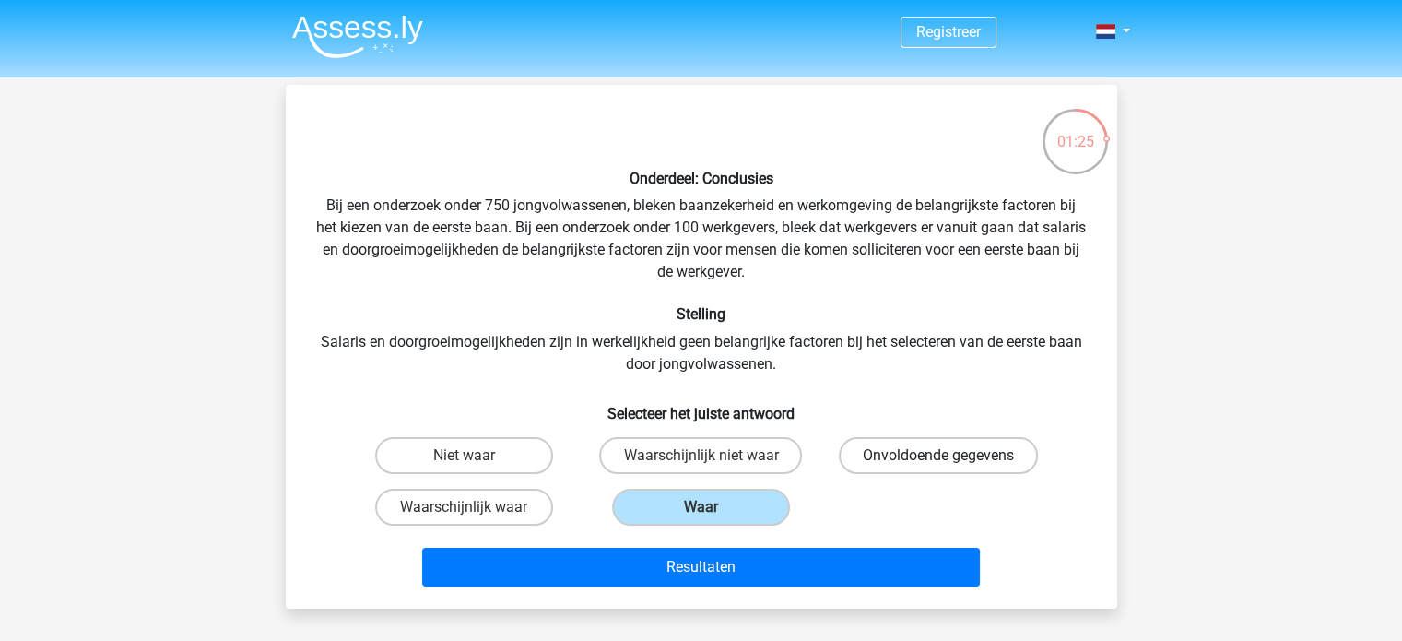
radio input "true"
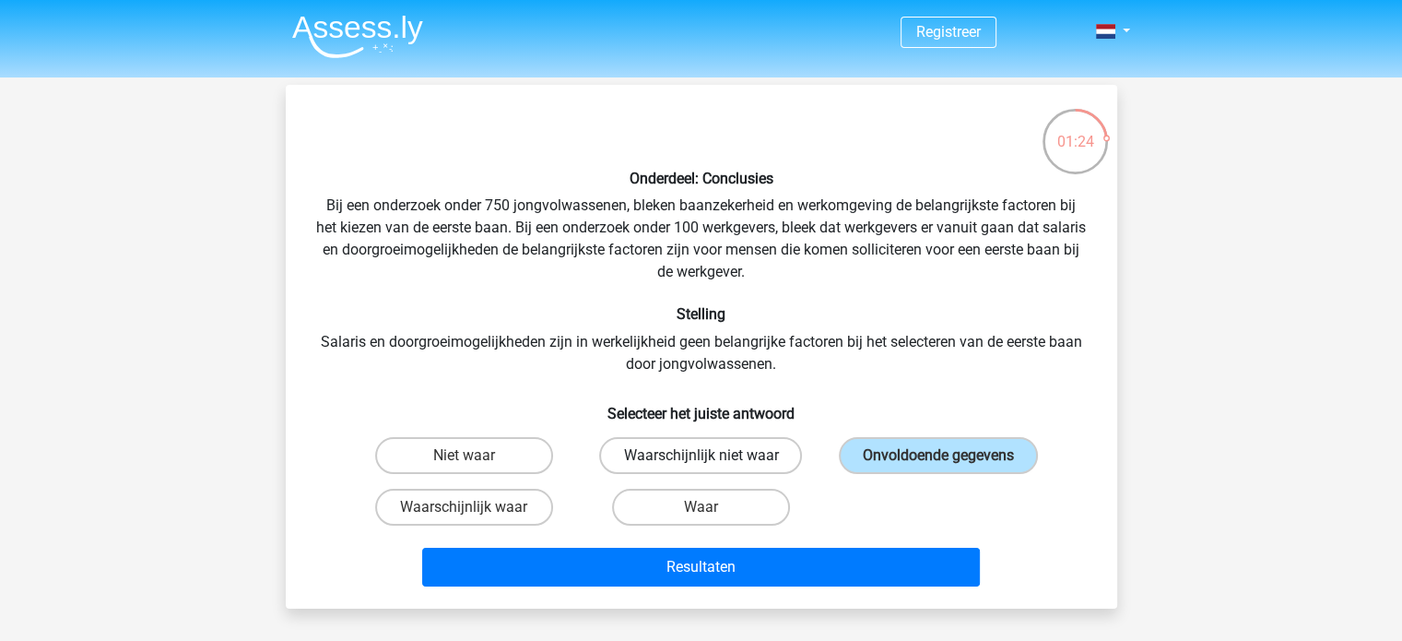
click at [730, 446] on label "Waarschijnlijk niet waar" at bounding box center [700, 455] width 203 height 37
click at [712, 455] on input "Waarschijnlijk niet waar" at bounding box center [706, 461] width 12 height 12
radio input "true"
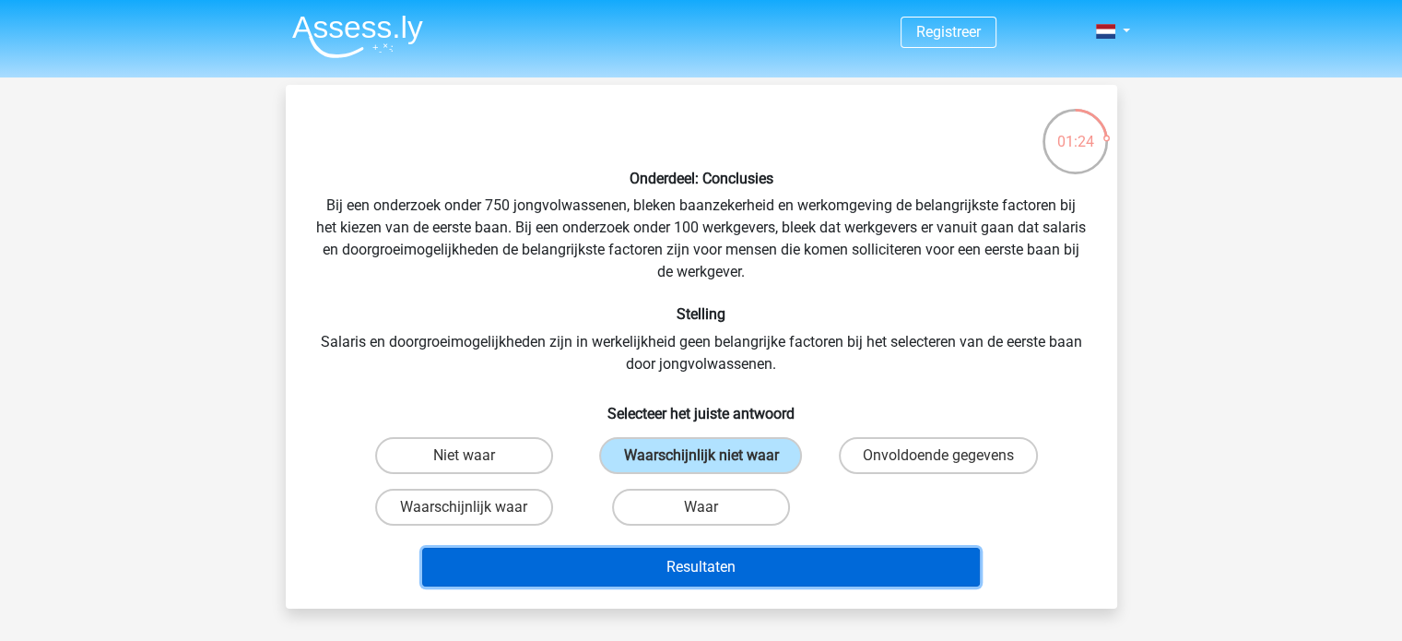
click at [688, 563] on button "Resultaten" at bounding box center [701, 566] width 558 height 39
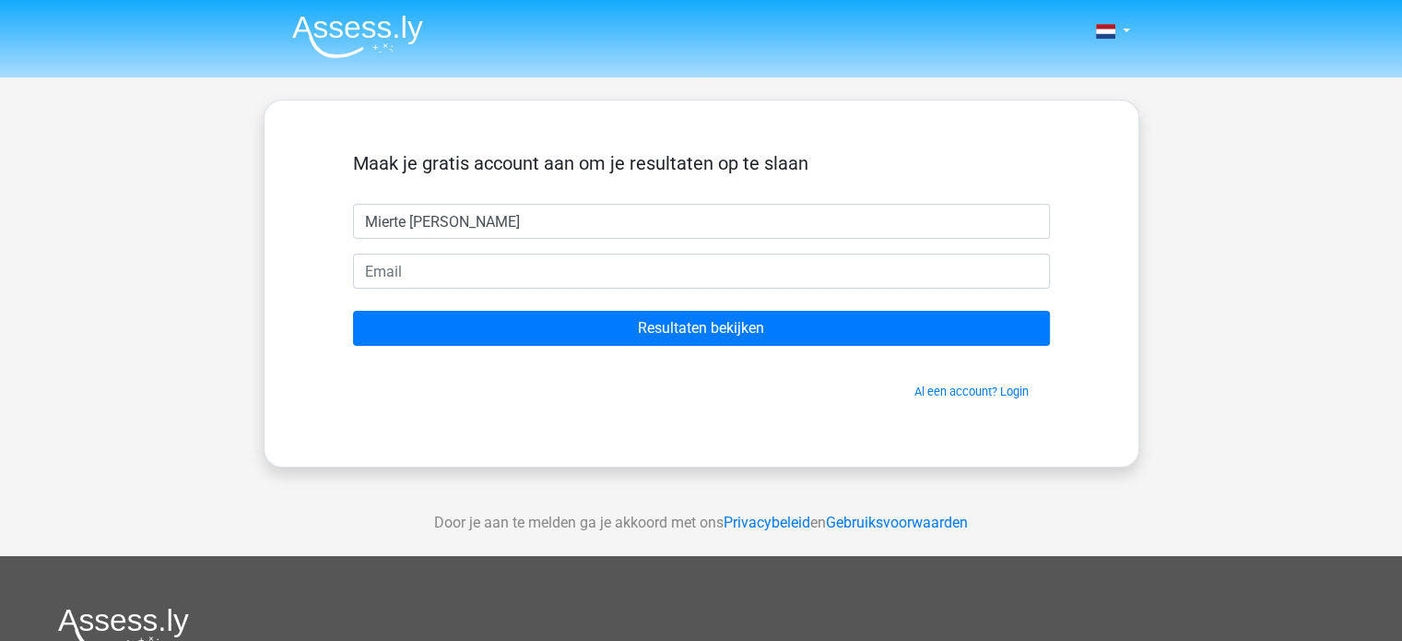
type input "[PERSON_NAME]"
click at [605, 293] on form "Maak je gratis account aan om je resultaten op te slaan Mierte Van Quickelbergh…" at bounding box center [701, 276] width 697 height 248
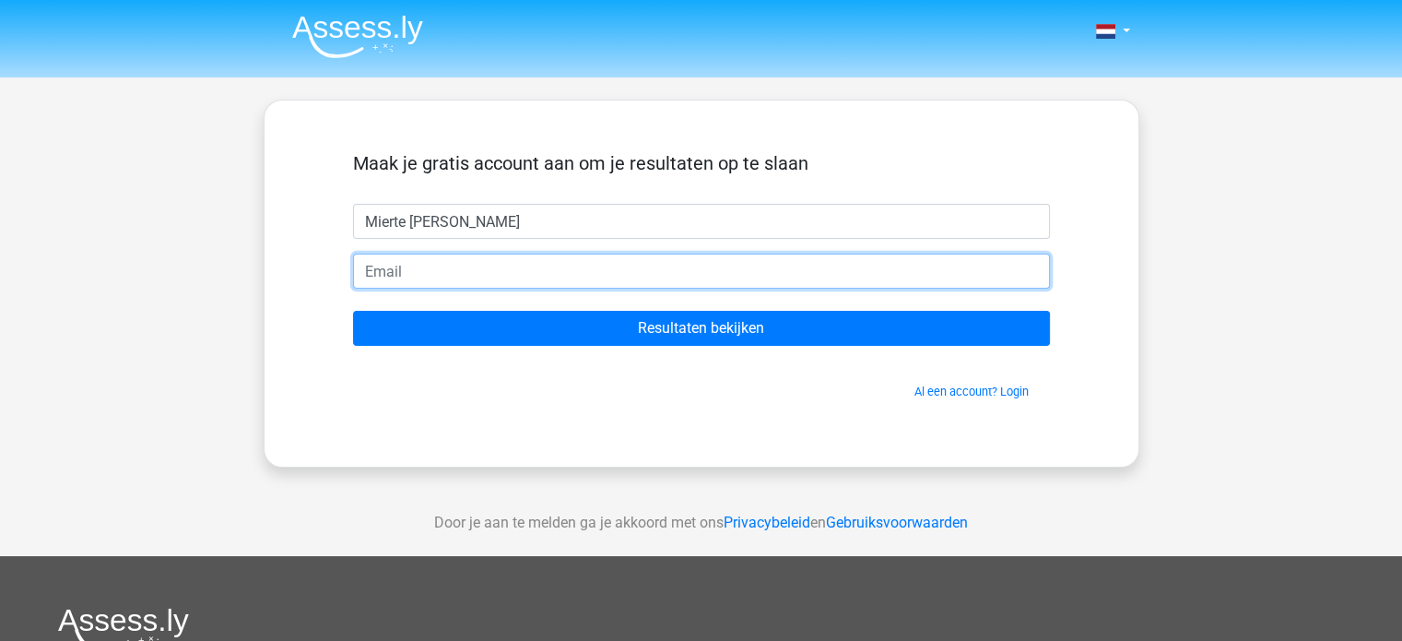
click at [568, 276] on input "email" at bounding box center [701, 270] width 697 height 35
type input "[EMAIL_ADDRESS][DOMAIN_NAME]"
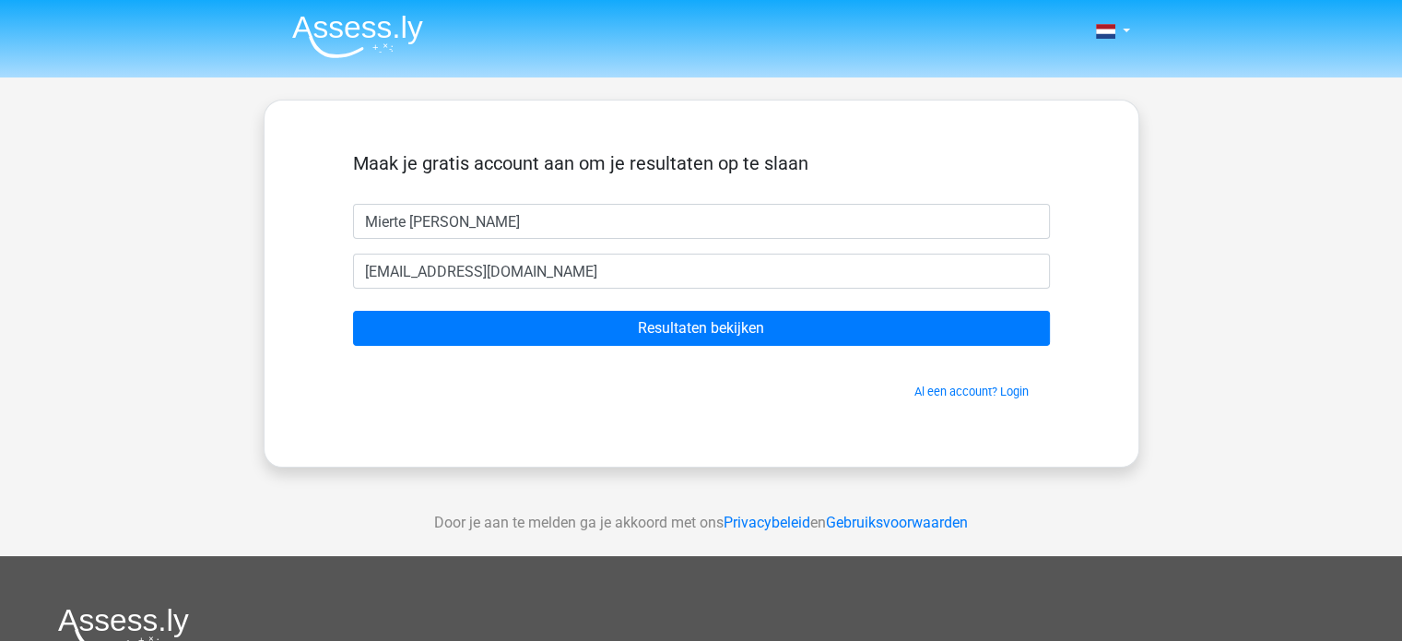
click at [492, 355] on form "Maak je gratis account aan om je resultaten op te slaan Mierte Van Quickelbergh…" at bounding box center [701, 276] width 697 height 248
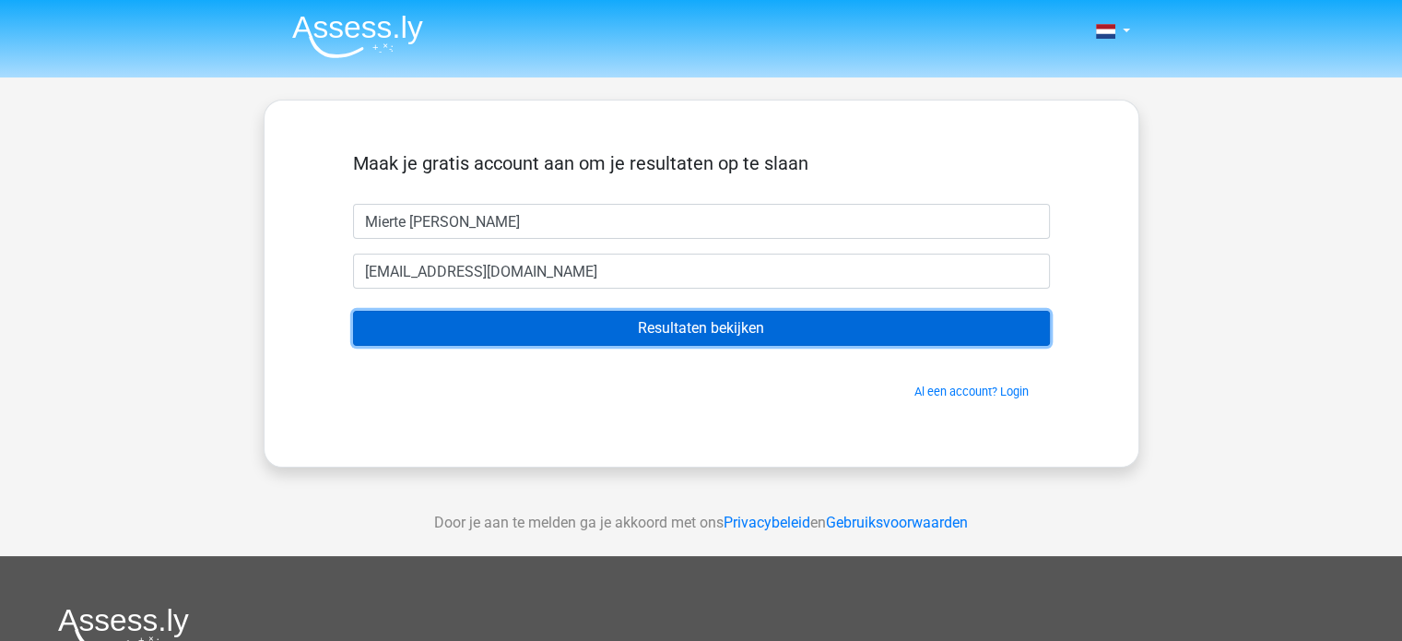
click at [463, 341] on input "Resultaten bekijken" at bounding box center [701, 328] width 697 height 35
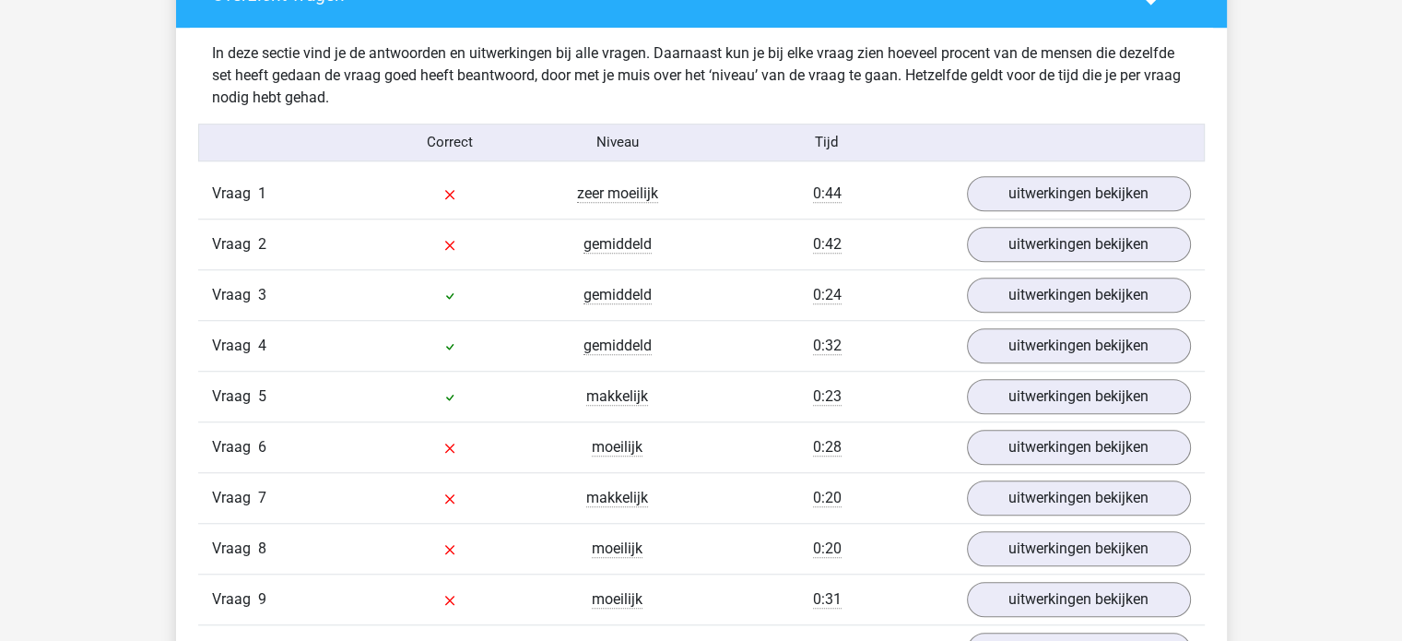
scroll to position [1419, 0]
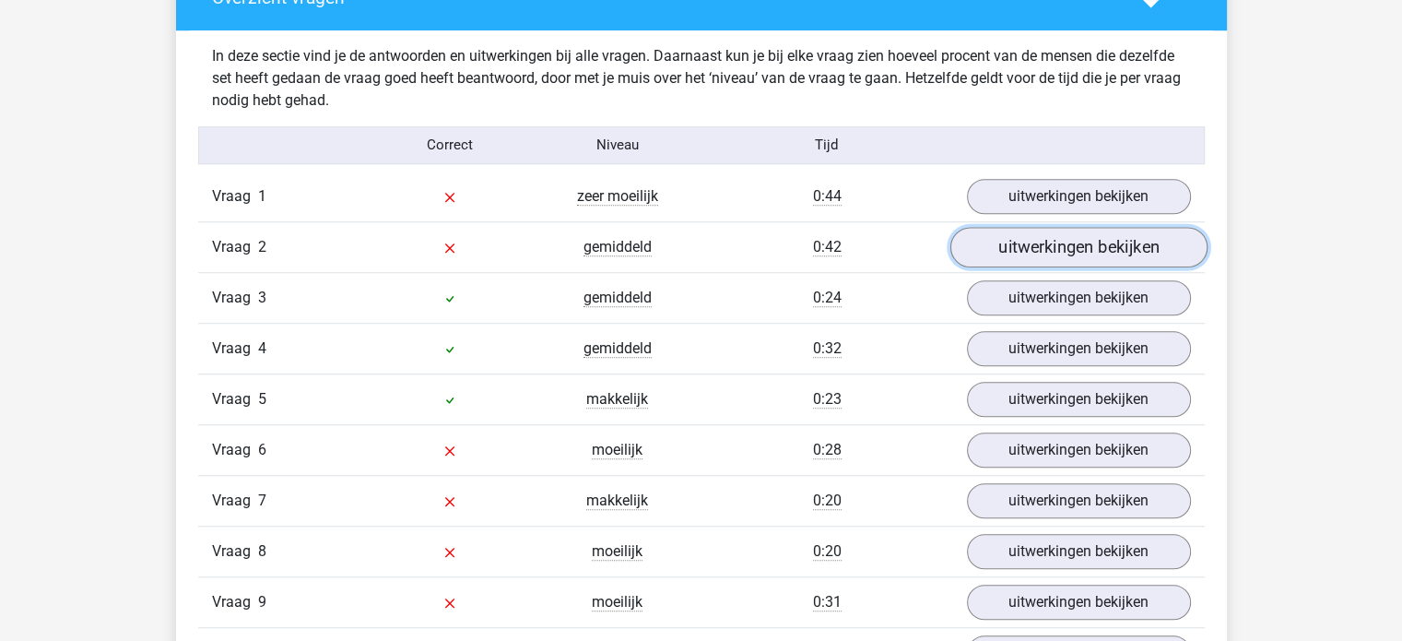
click at [1004, 231] on link "uitwerkingen bekijken" at bounding box center [1077, 247] width 257 height 41
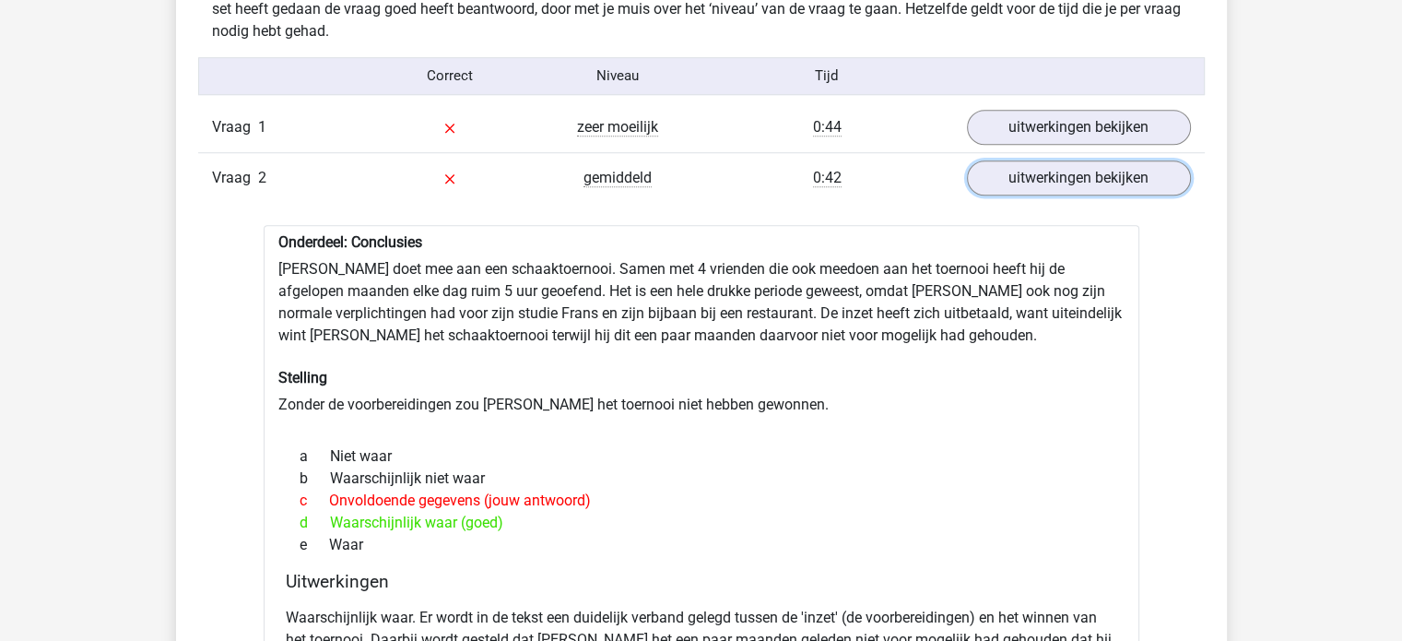
scroll to position [1489, 0]
